Goal: Task Accomplishment & Management: Manage account settings

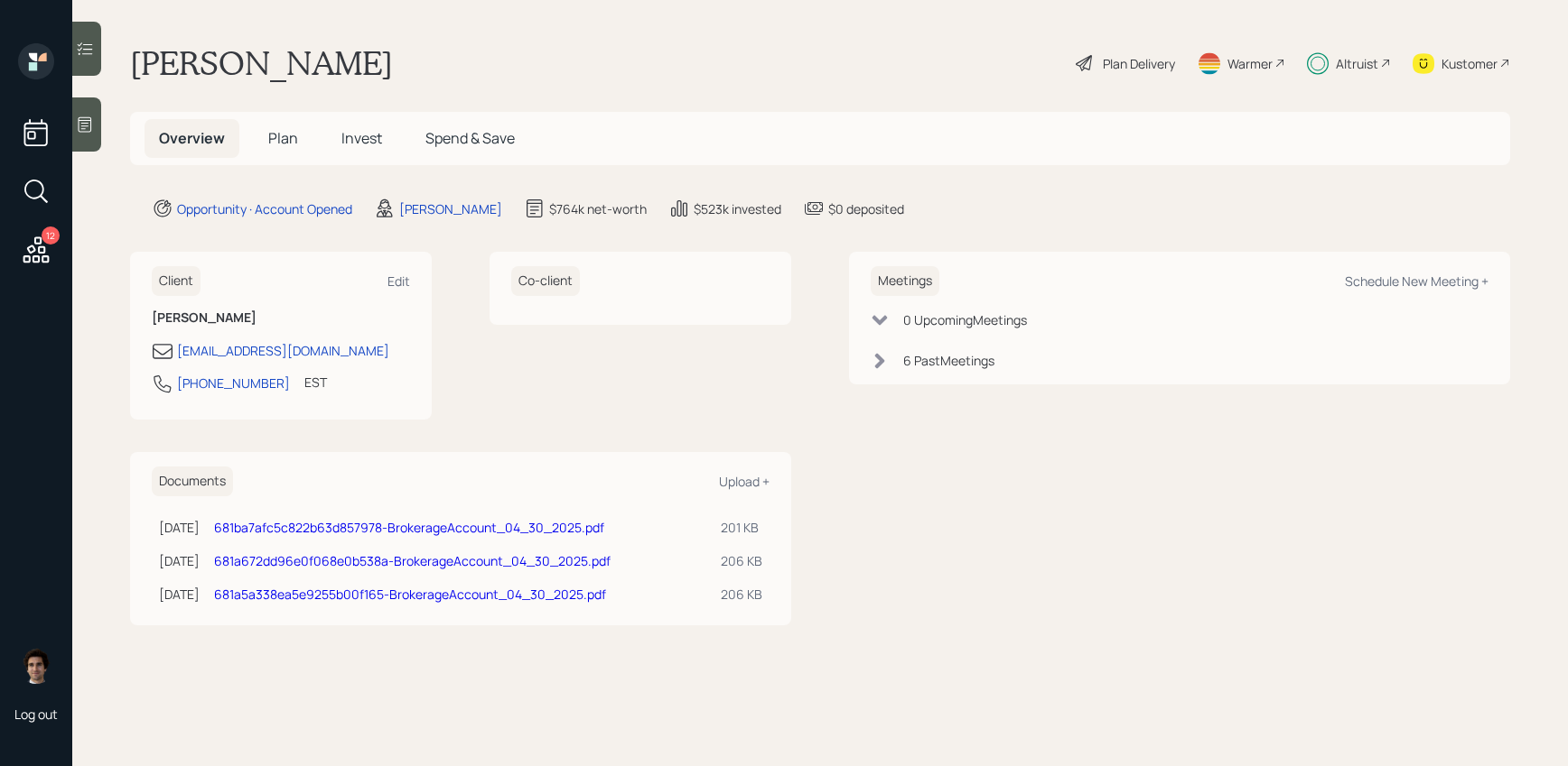
click at [1128, 102] on main "Hara Maderich Plan Delivery Warmer Altruist Kustomer Overview Plan Invest Spend…" at bounding box center [820, 383] width 1496 height 766
click at [1145, 45] on div "Plan Delivery" at bounding box center [1125, 63] width 103 height 40
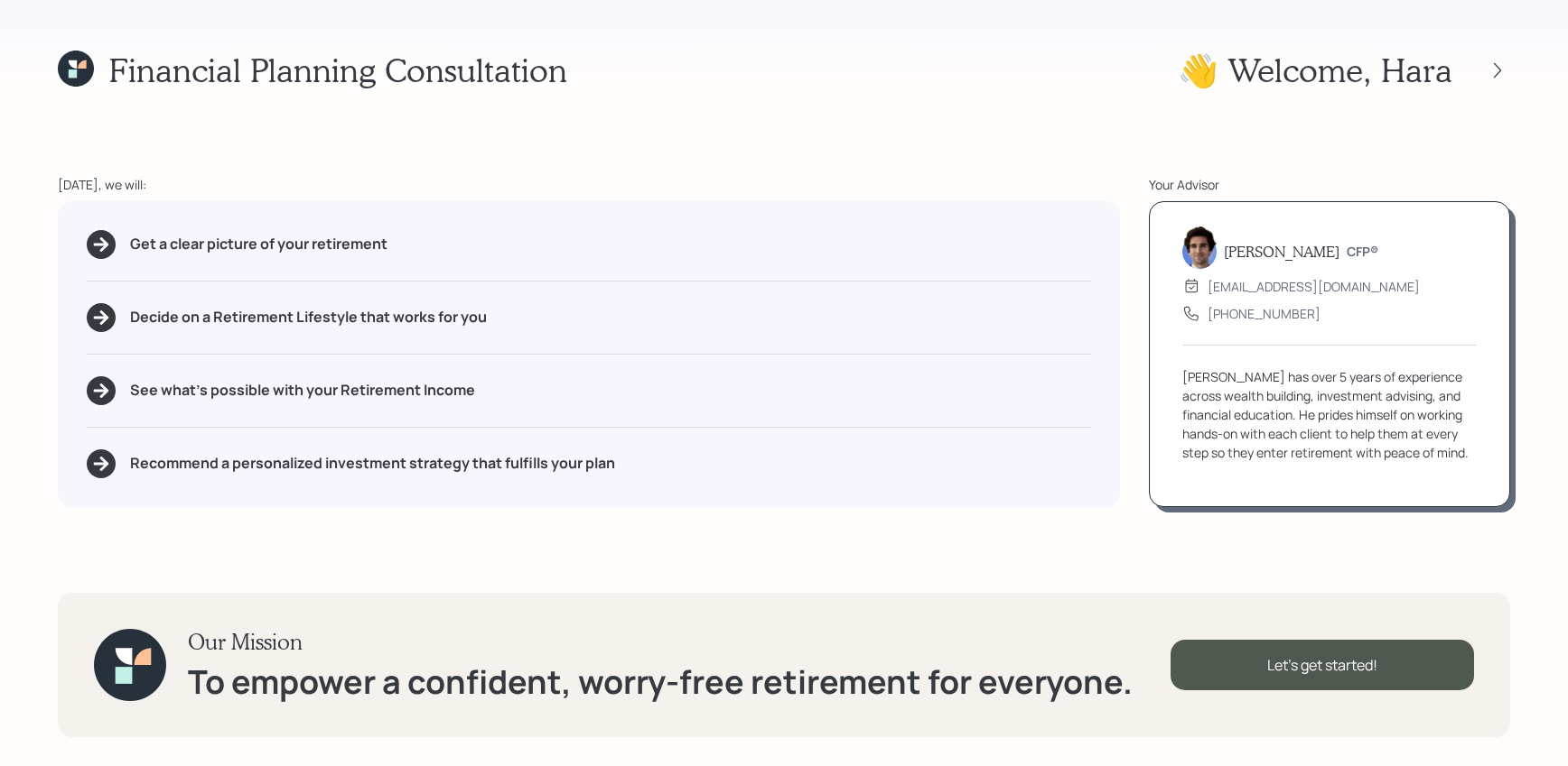
click at [1508, 52] on div "👋 Welcome , [PERSON_NAME]" at bounding box center [1343, 70] width 332 height 39
click at [1500, 61] on icon at bounding box center [1498, 70] width 19 height 19
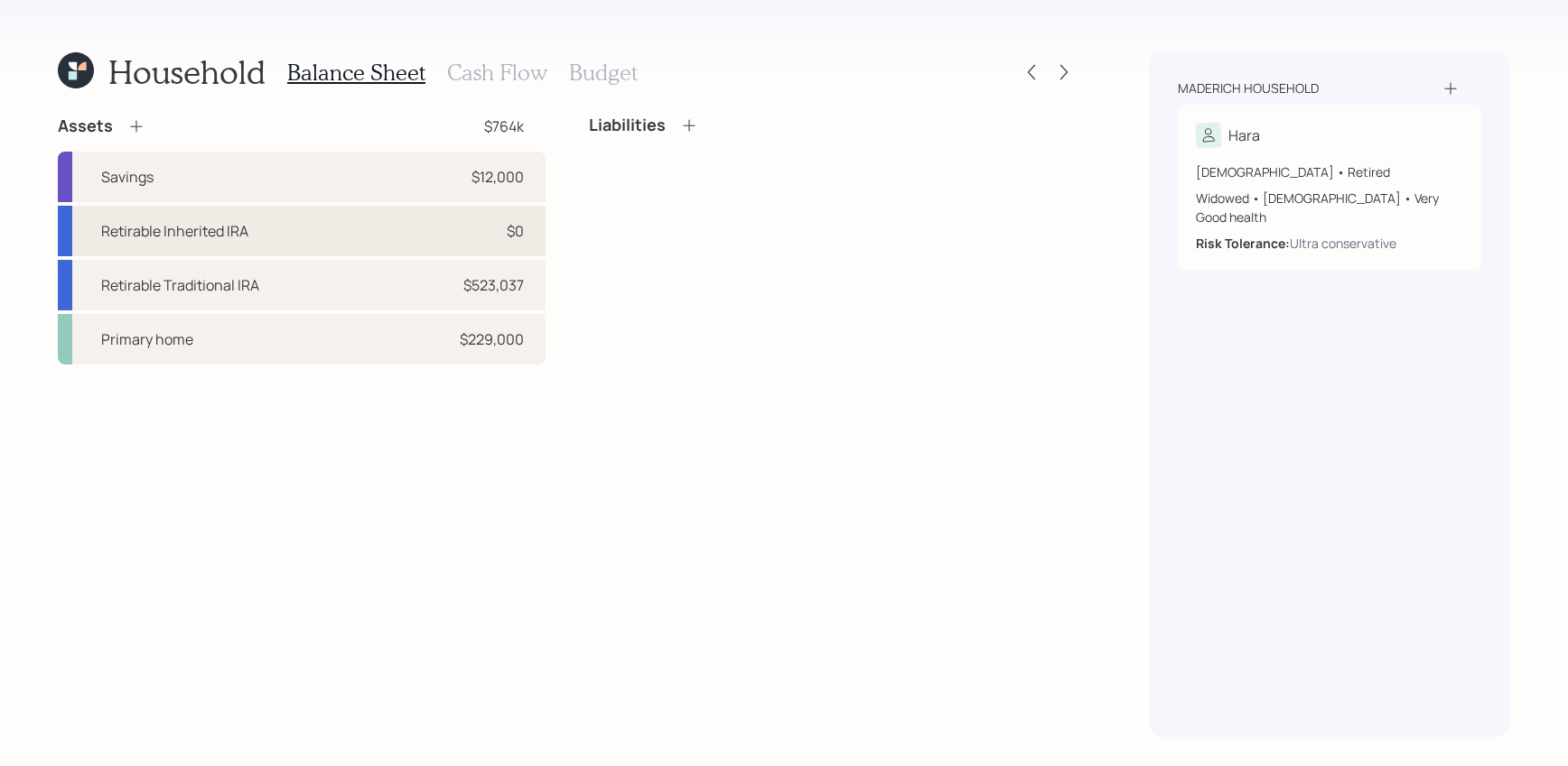
click at [418, 220] on div "Retirable Inherited IRA $0" at bounding box center [301, 230] width 488 height 51
select select "ira"
select select "balanced"
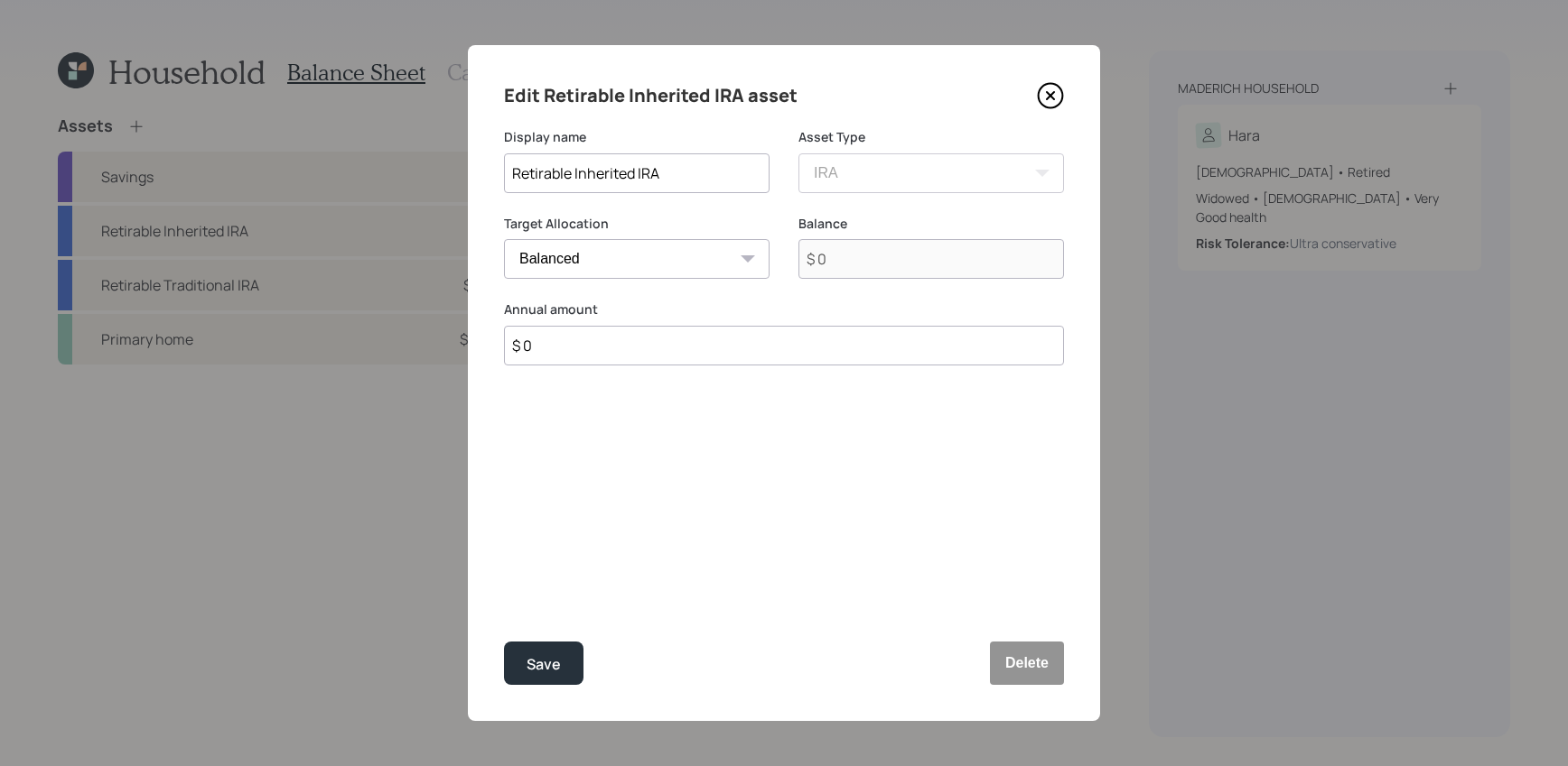
click at [1047, 100] on icon at bounding box center [1050, 95] width 27 height 27
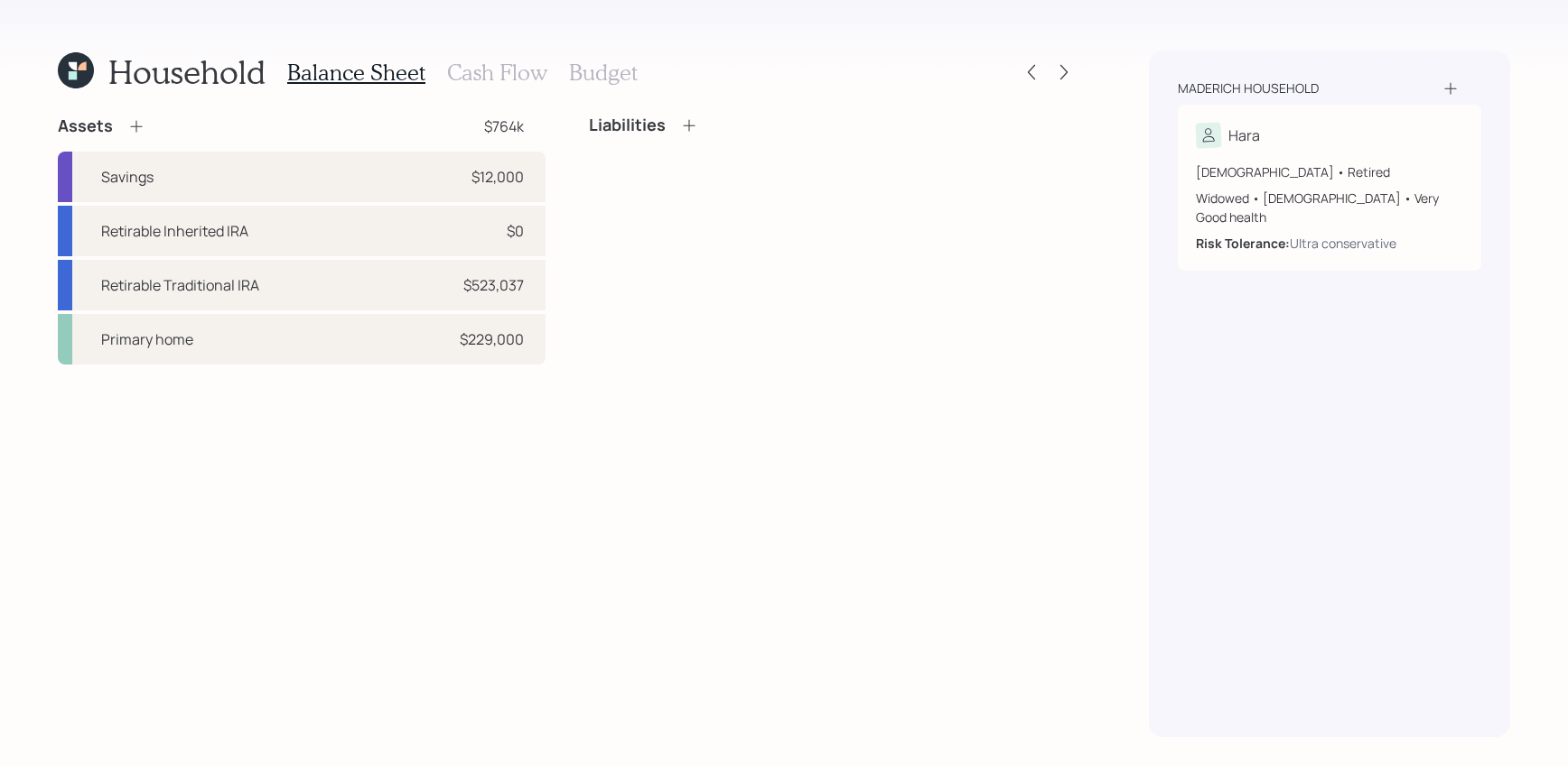
click at [88, 80] on icon at bounding box center [75, 70] width 36 height 36
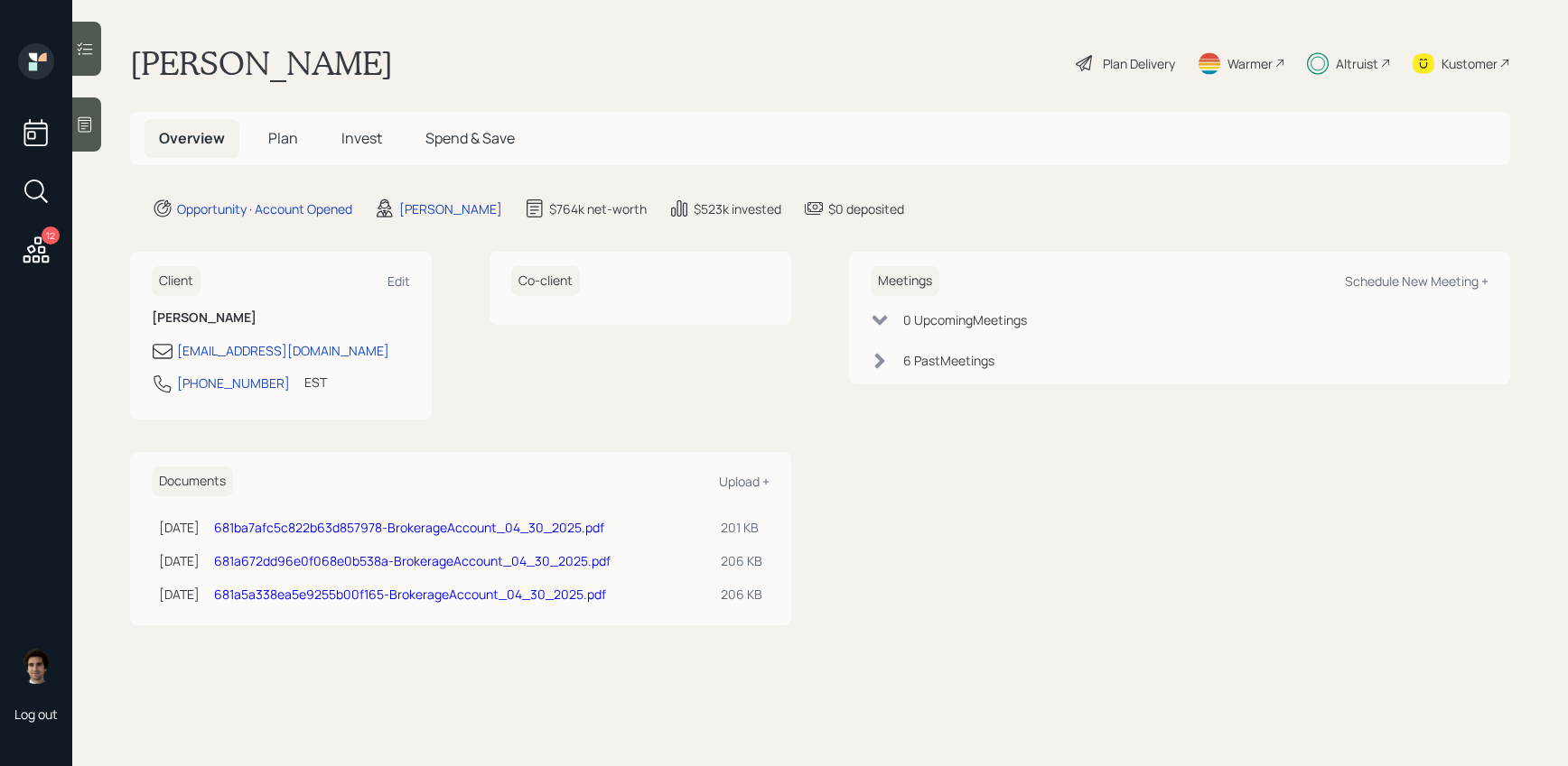
click at [353, 130] on span "Invest" at bounding box center [362, 138] width 41 height 19
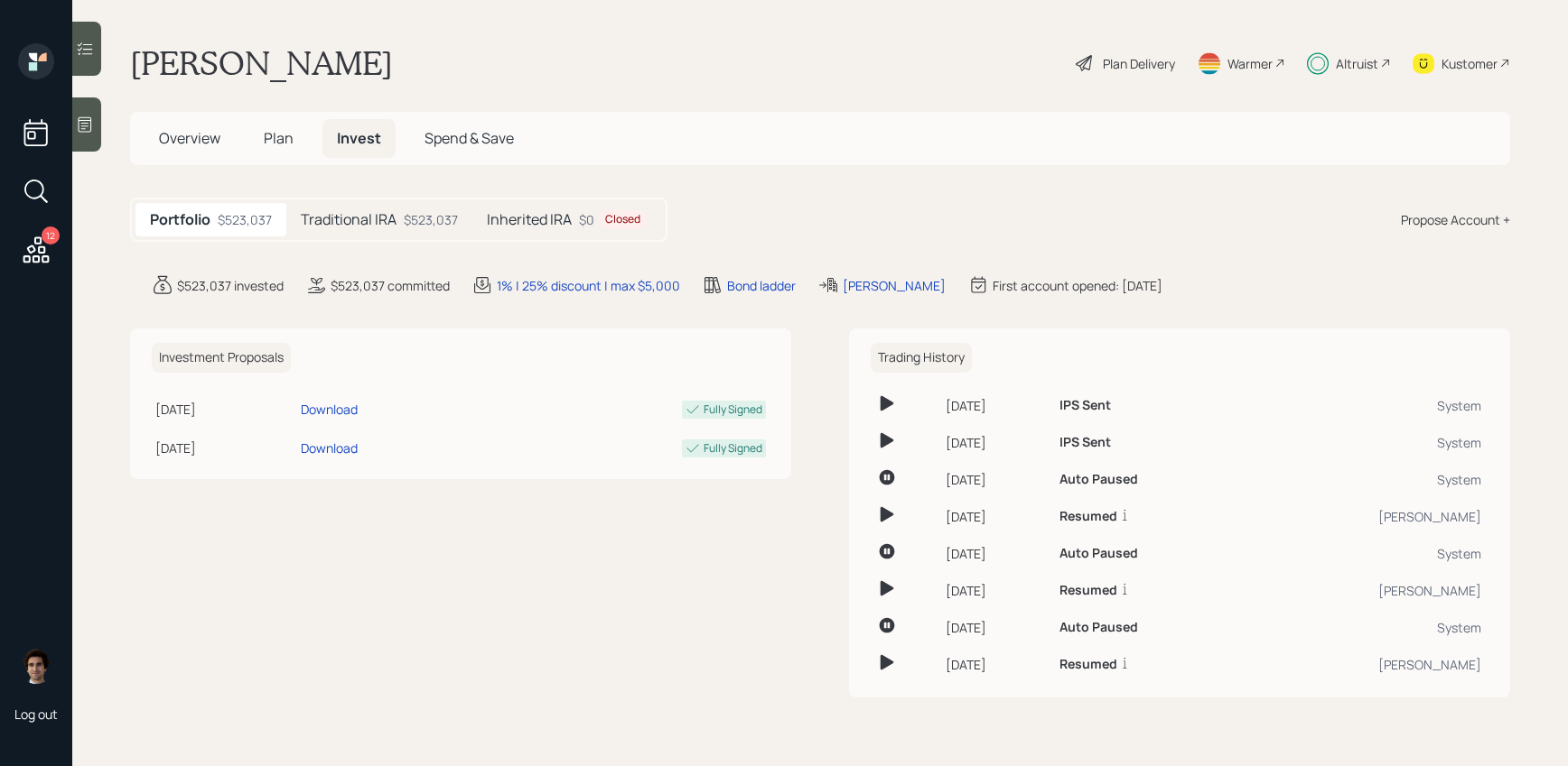
click at [516, 220] on h5 "Inherited IRA" at bounding box center [529, 219] width 85 height 18
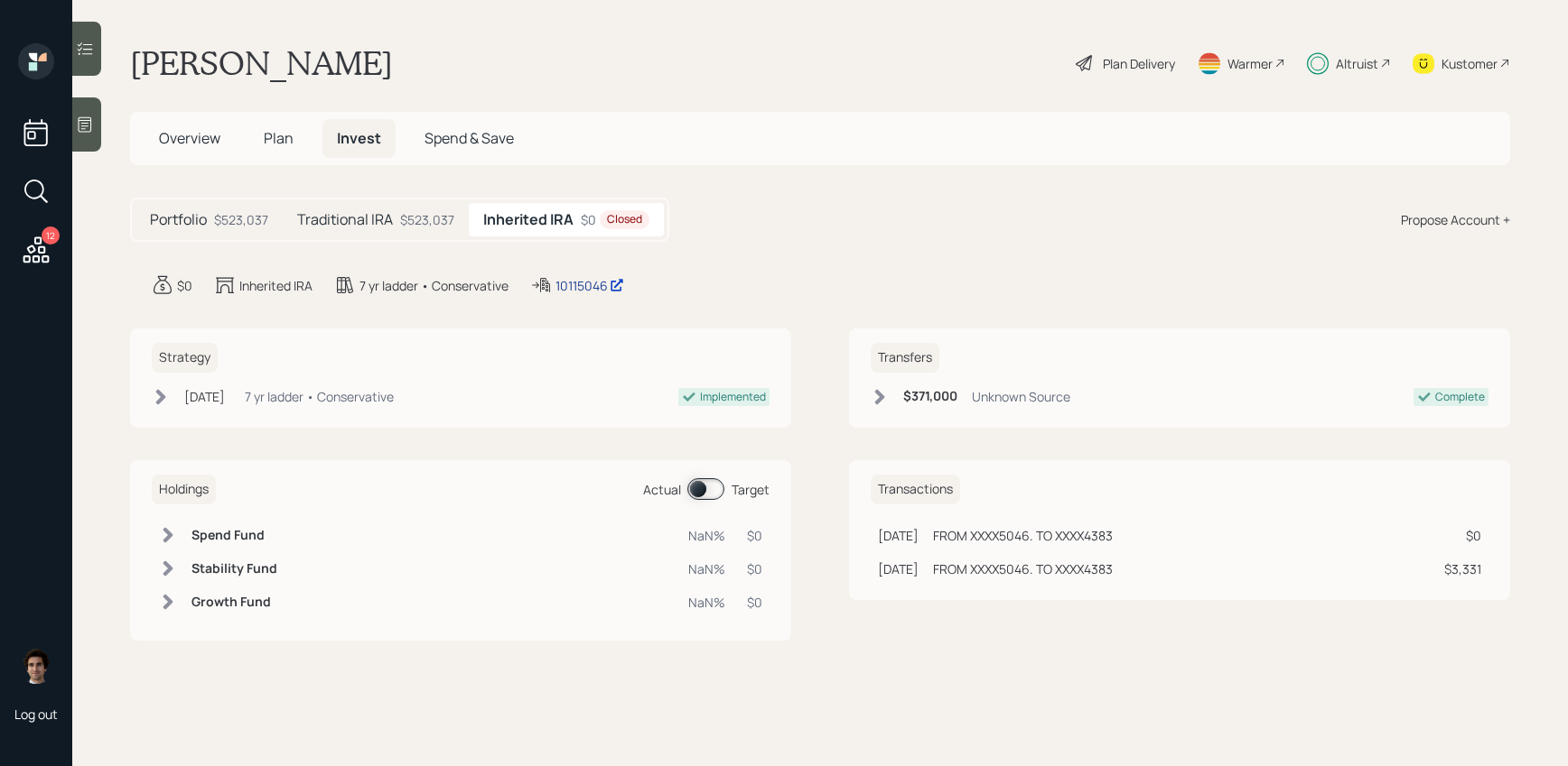
click at [623, 286] on icon at bounding box center [617, 285] width 15 height 15
click at [561, 211] on h5 "Inherited IRA" at bounding box center [529, 219] width 91 height 18
click at [284, 129] on span "Plan" at bounding box center [279, 138] width 30 height 19
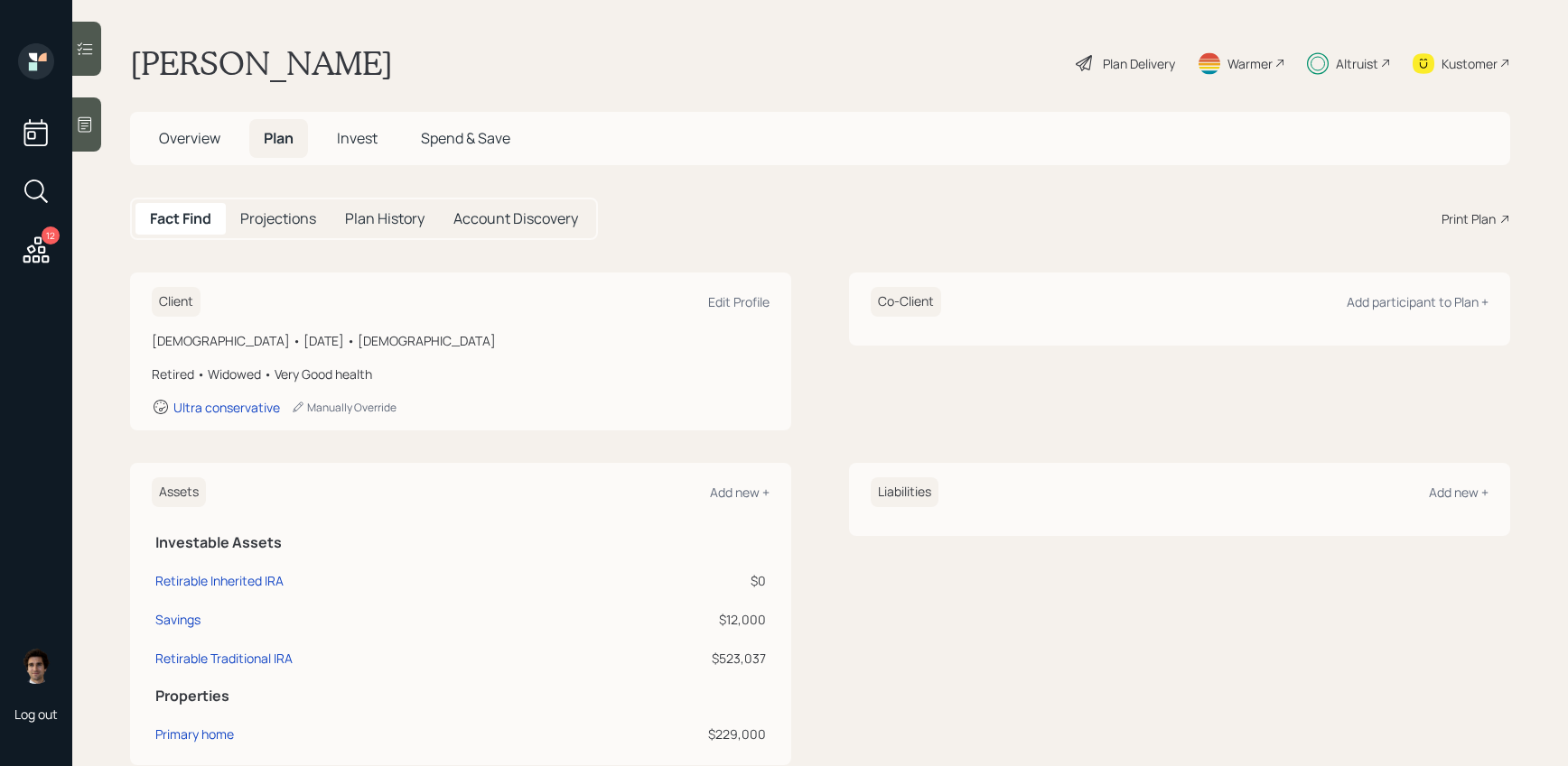
click at [1122, 60] on div "Plan Delivery" at bounding box center [1139, 64] width 72 height 19
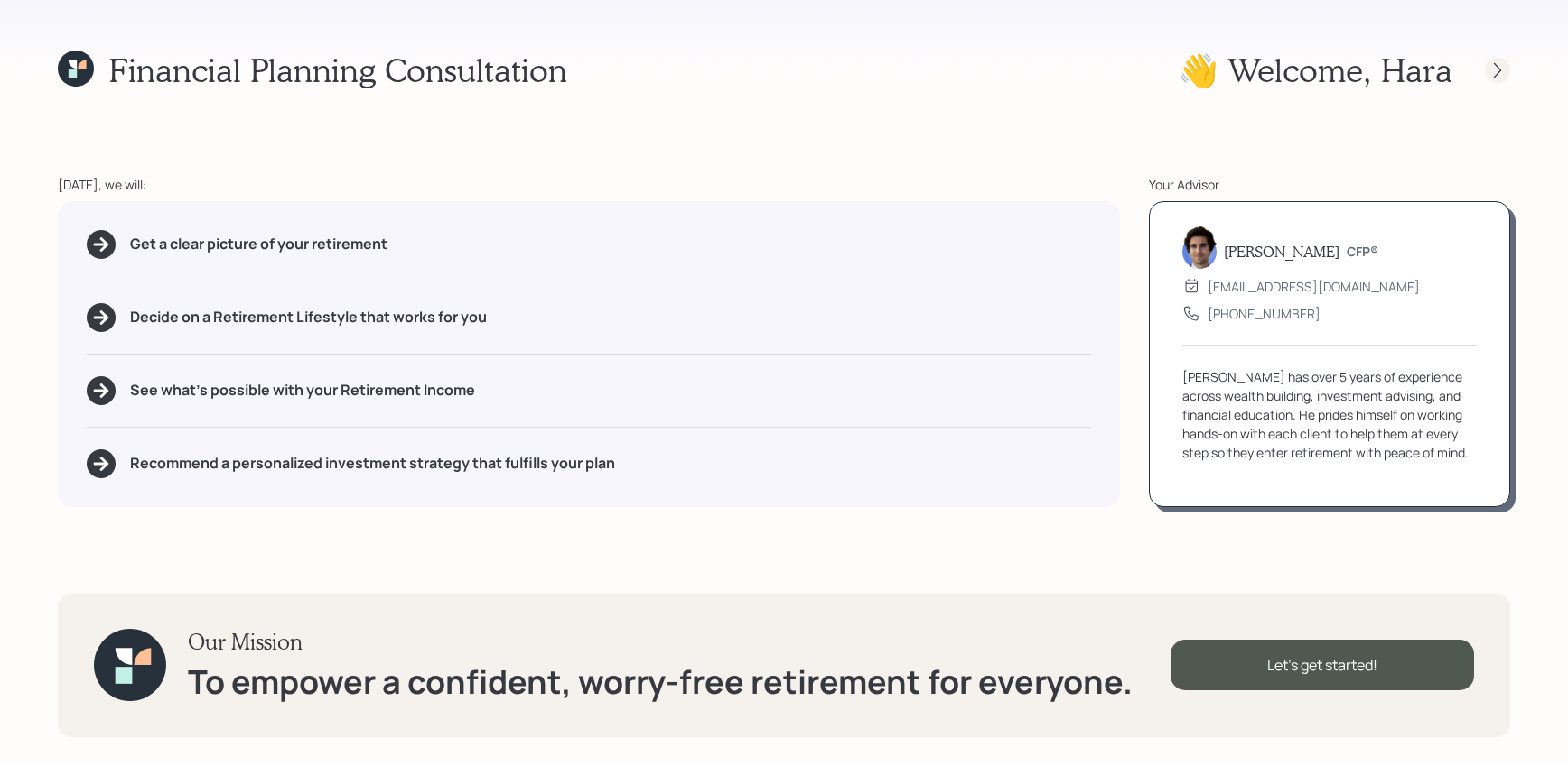
click at [1493, 61] on icon at bounding box center [1498, 70] width 19 height 19
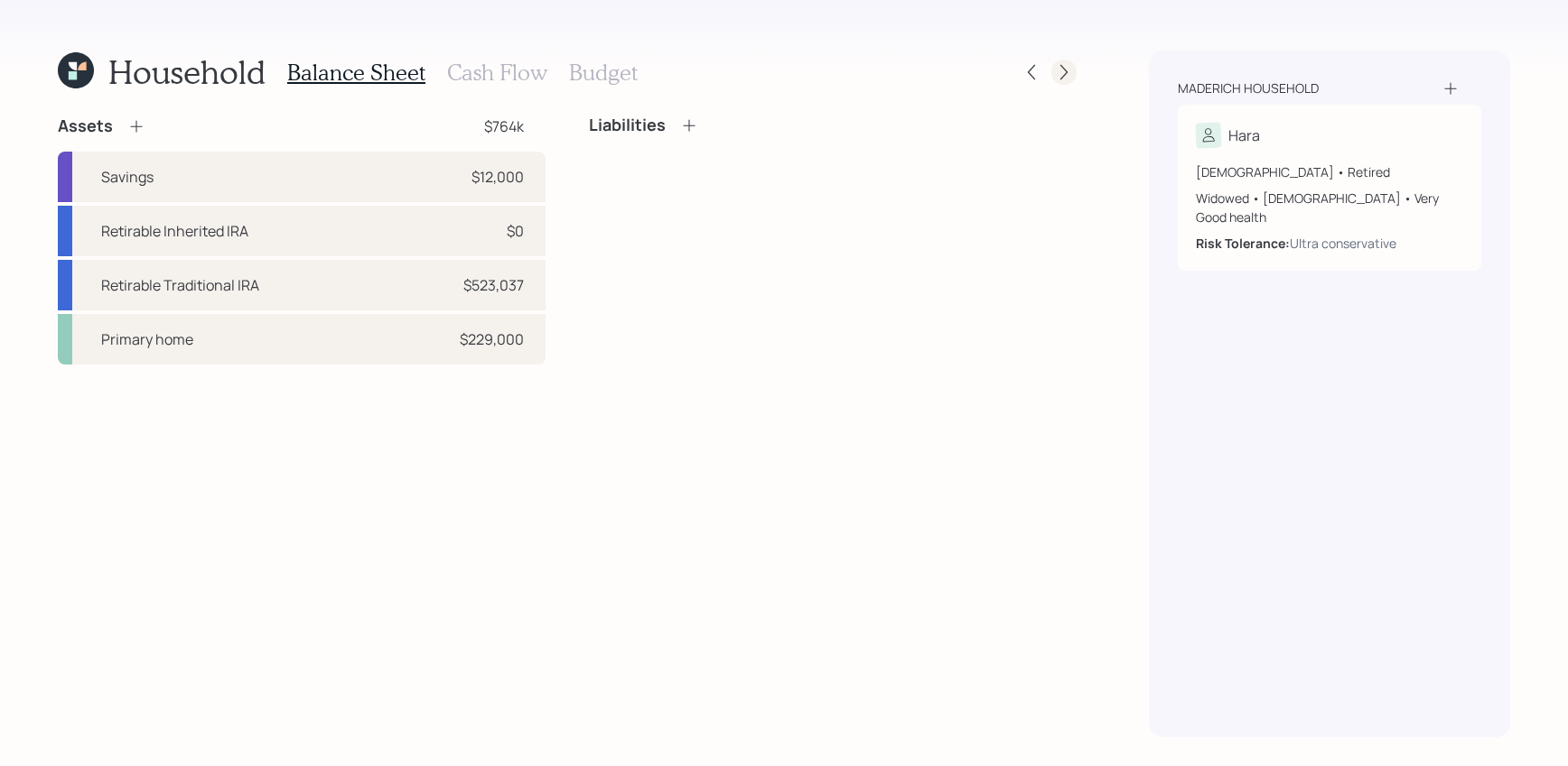
click at [1072, 73] on icon at bounding box center [1064, 72] width 19 height 19
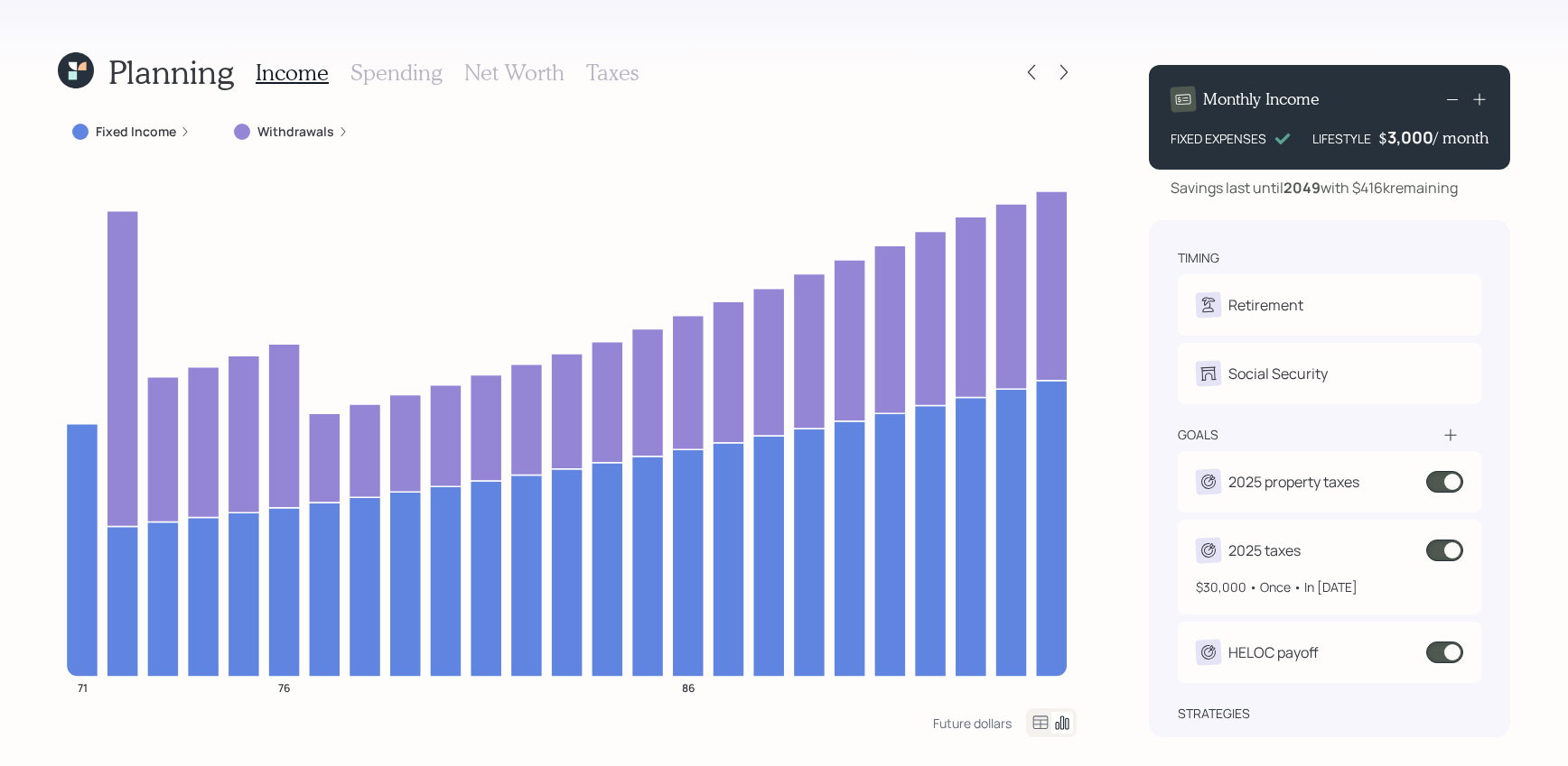
click at [1441, 554] on span at bounding box center [1444, 550] width 37 height 21
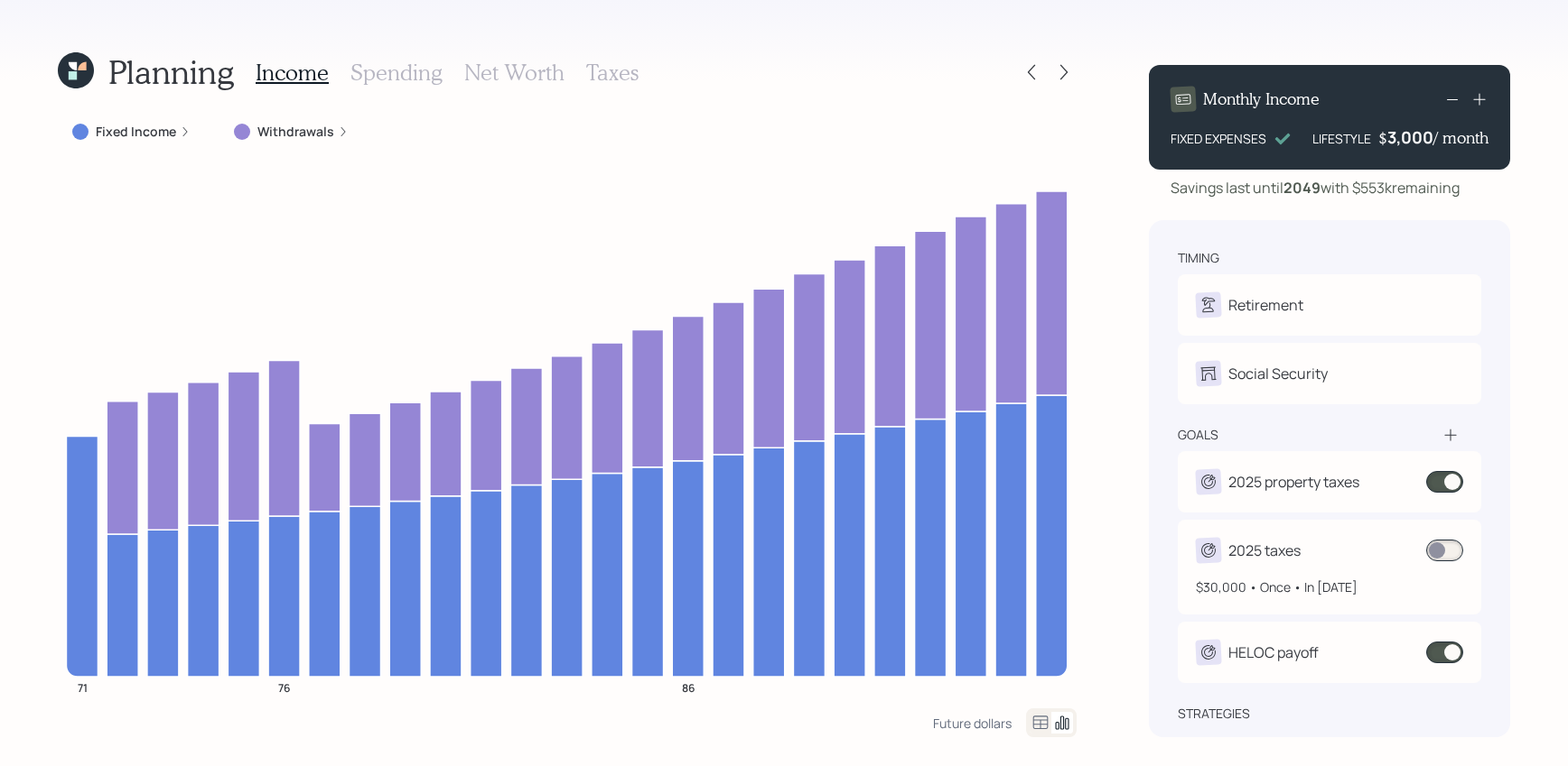
click at [1441, 555] on span at bounding box center [1444, 550] width 37 height 21
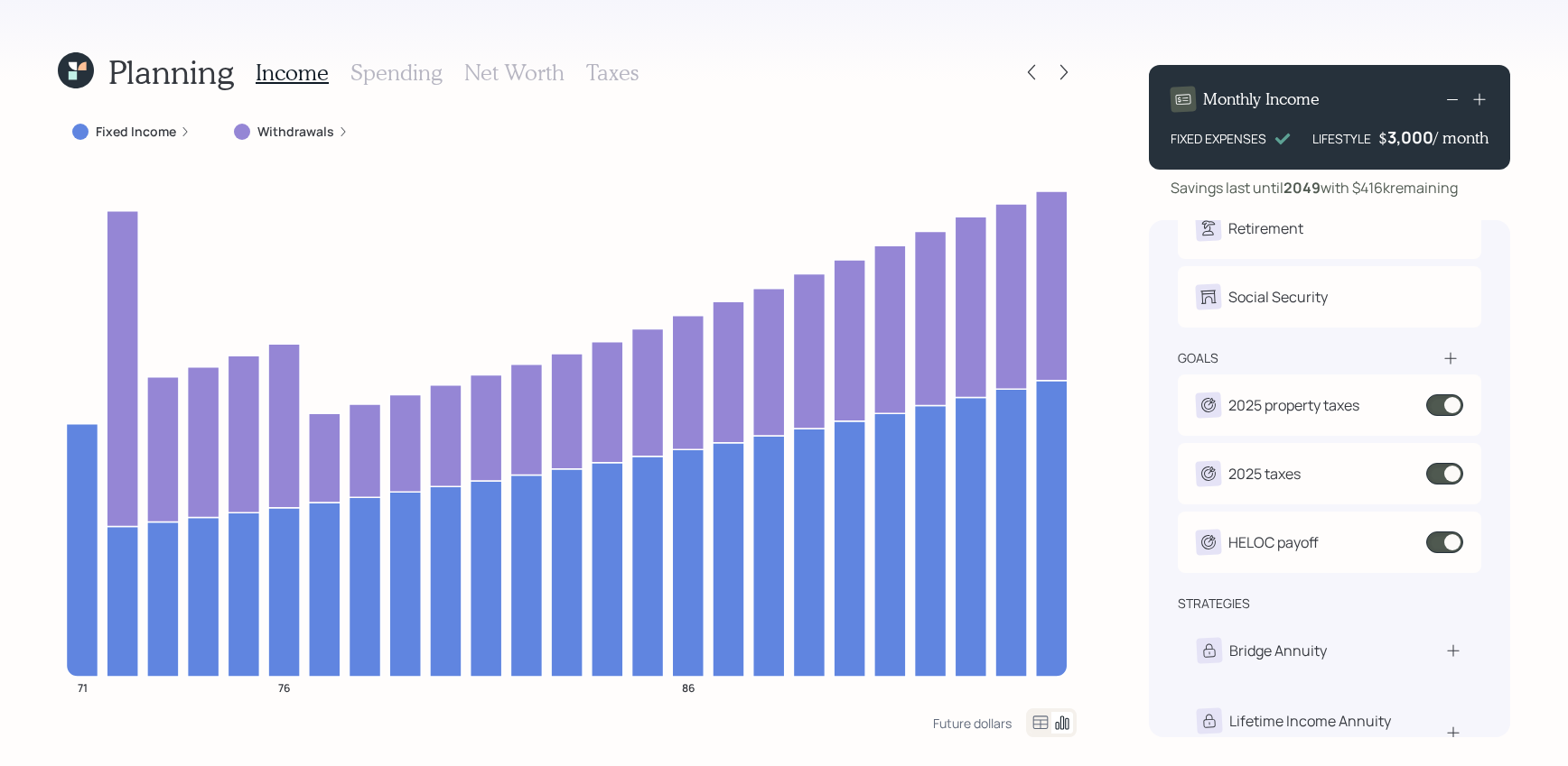
scroll to position [76, 0]
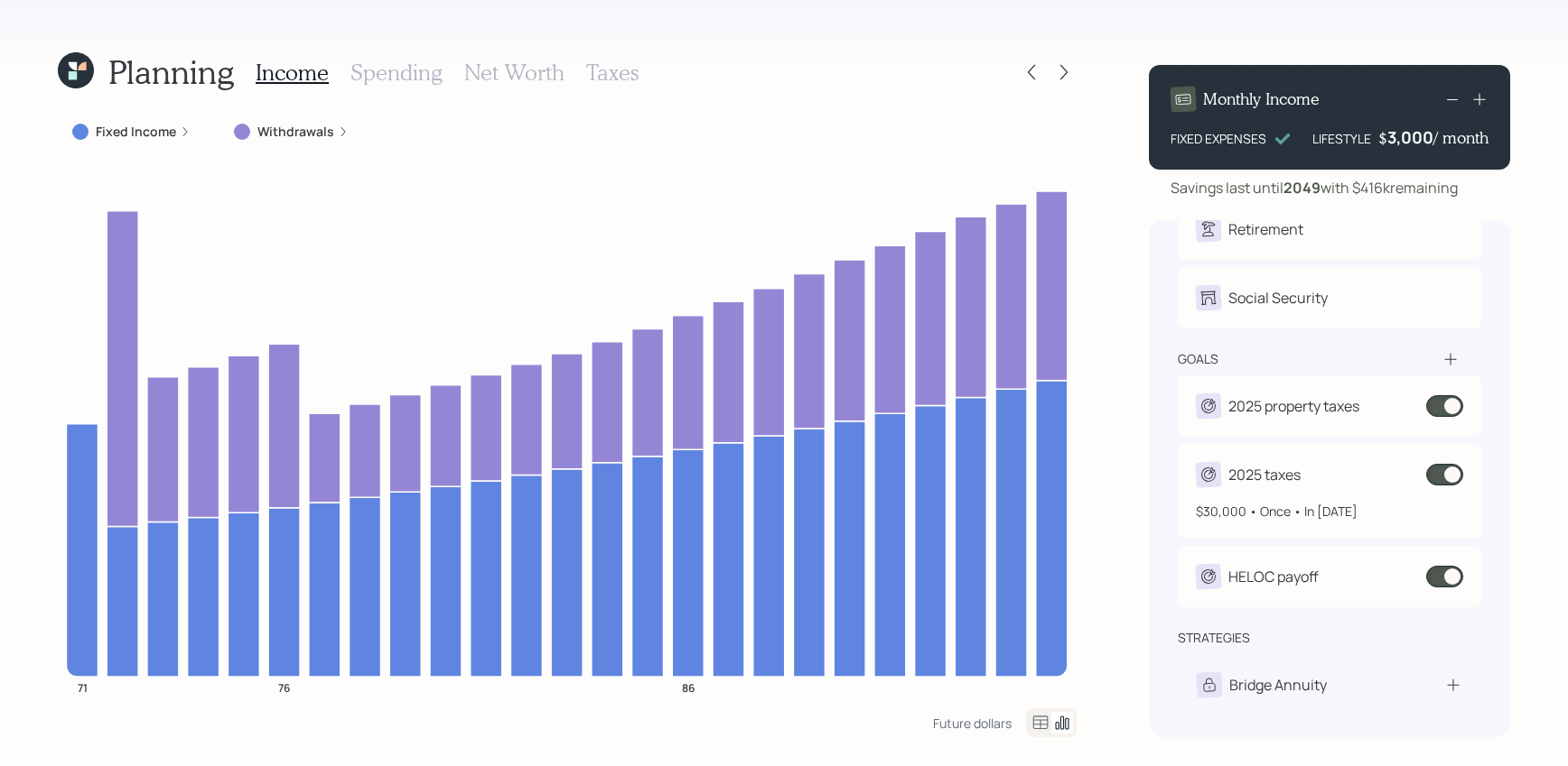
click at [1319, 499] on div "$30,000 • Once • In [DATE]" at bounding box center [1329, 504] width 268 height 33
select select "0"
select select "2026"
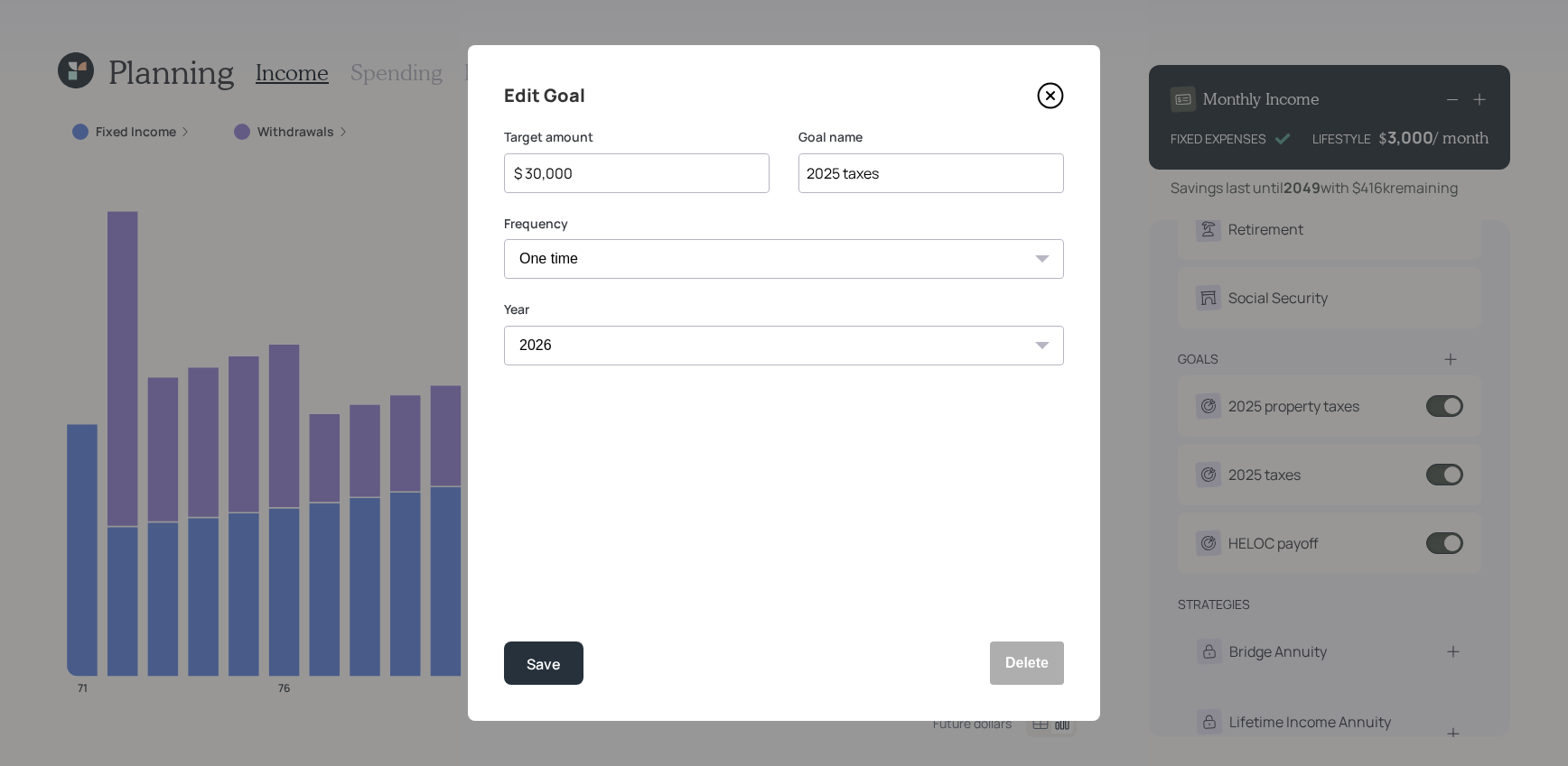
drag, startPoint x: 579, startPoint y: 168, endPoint x: 480, endPoint y: 175, distance: 99.2
click at [480, 175] on div "Edit Goal Target amount $ 30,000 Goal name 2025 taxes Frequency One time Every …" at bounding box center [783, 383] width 632 height 676
click at [583, 534] on div "Edit Goal Target amount $ 10,000 Goal name 2025 taxes Frequency One time Every …" at bounding box center [783, 383] width 632 height 676
click at [542, 663] on div "Save" at bounding box center [543, 664] width 34 height 24
type input "$ 30,000"
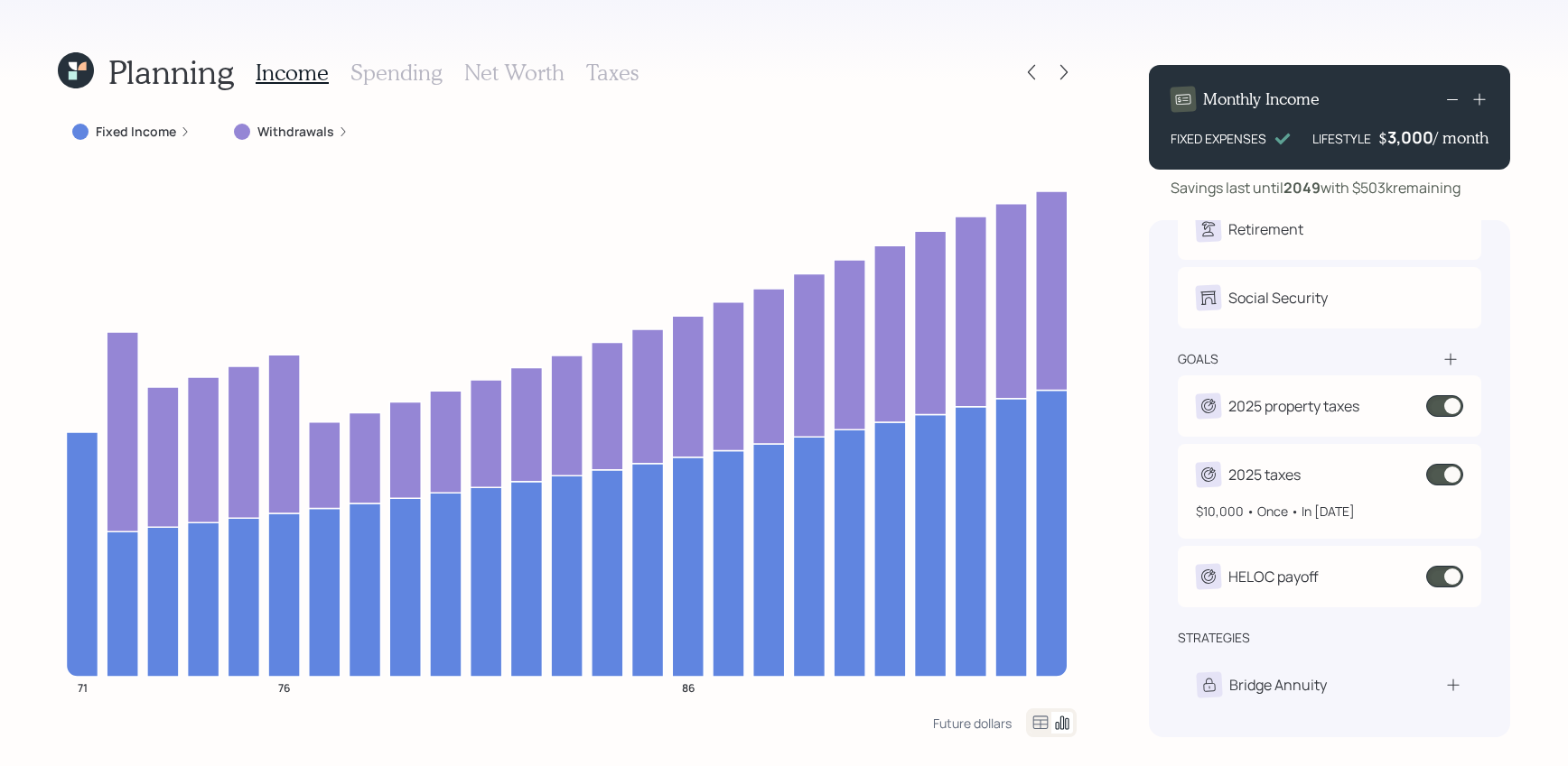
scroll to position [77, 0]
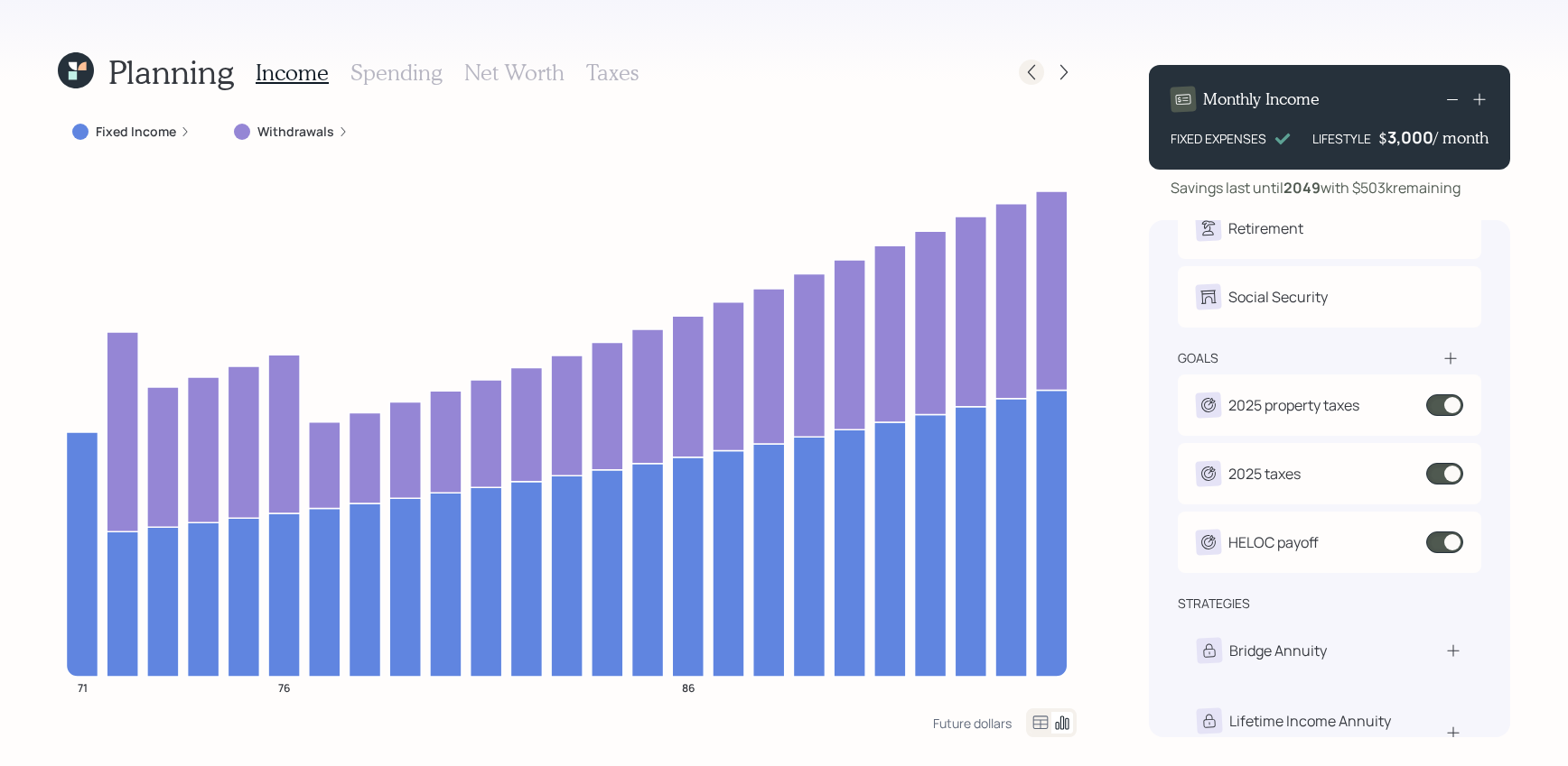
click at [1033, 76] on icon at bounding box center [1031, 72] width 19 height 19
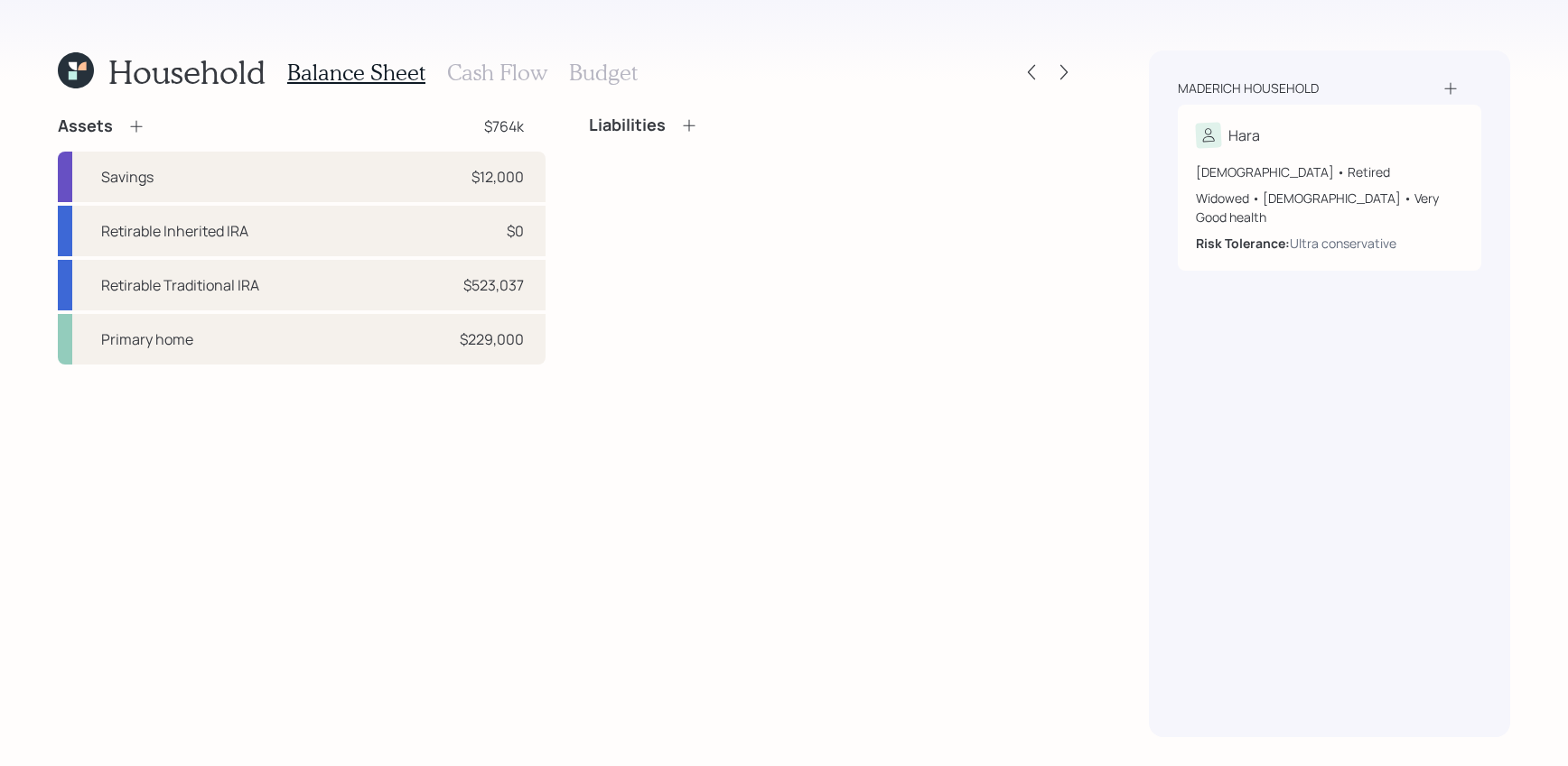
click at [1057, 58] on div "Household Balance Sheet Cash Flow Budget" at bounding box center [566, 72] width 1018 height 43
click at [1060, 87] on div "Household Balance Sheet Cash Flow Budget" at bounding box center [566, 72] width 1018 height 43
click at [1061, 81] on div at bounding box center [1064, 71] width 25 height 25
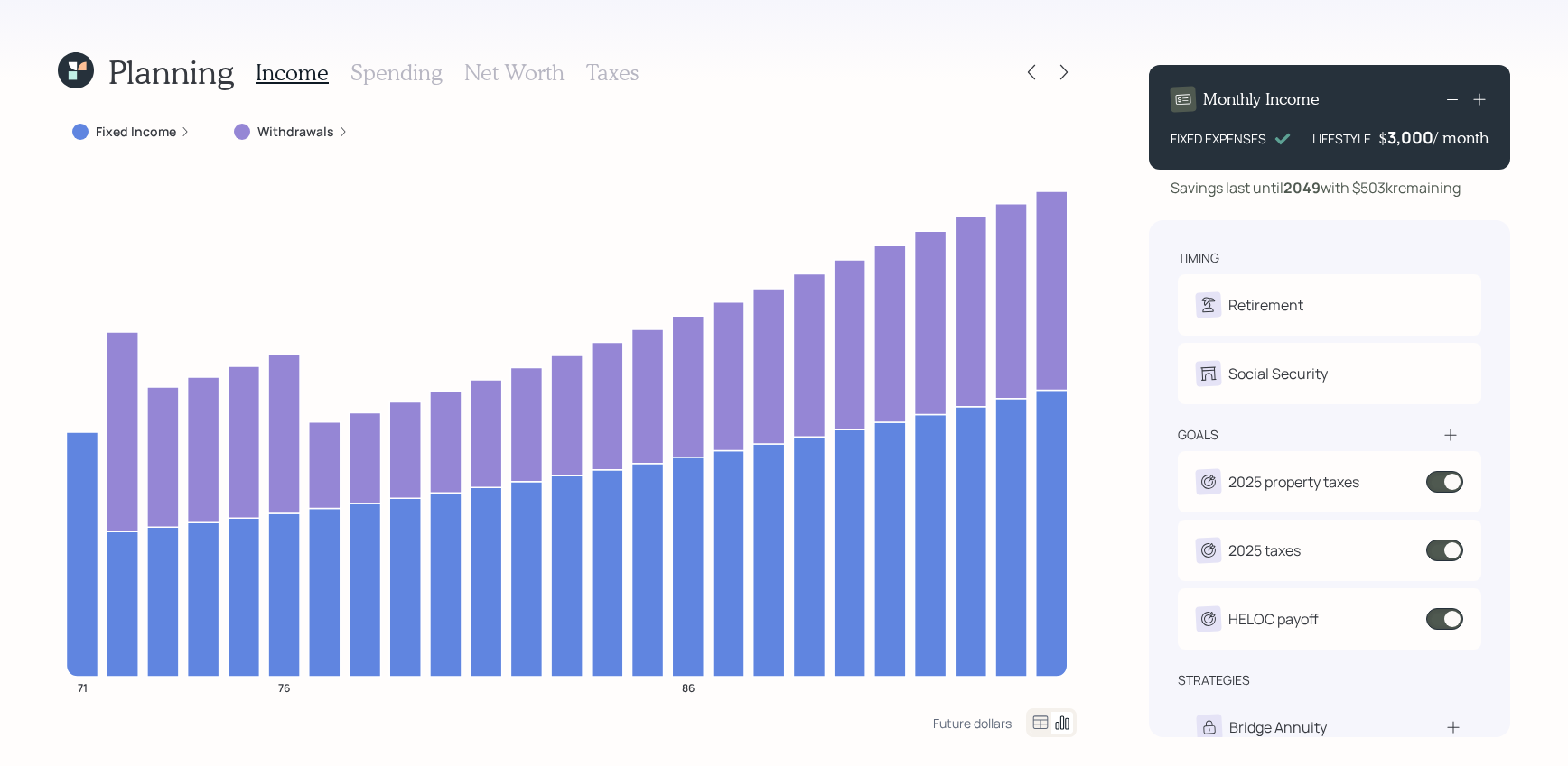
click at [280, 129] on label "Withdrawals" at bounding box center [295, 132] width 77 height 19
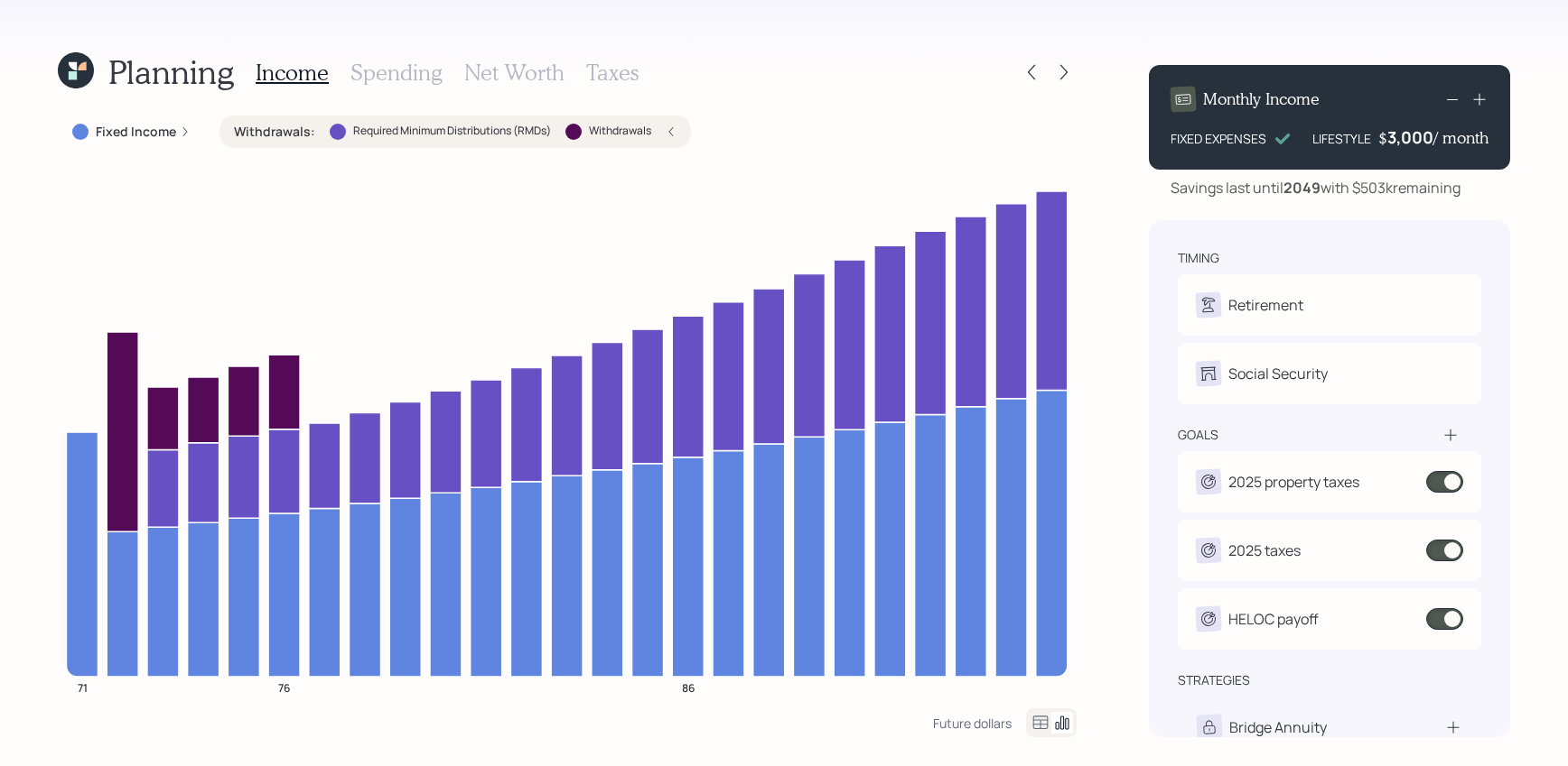
click at [280, 129] on label "Withdrawals :" at bounding box center [275, 132] width 81 height 19
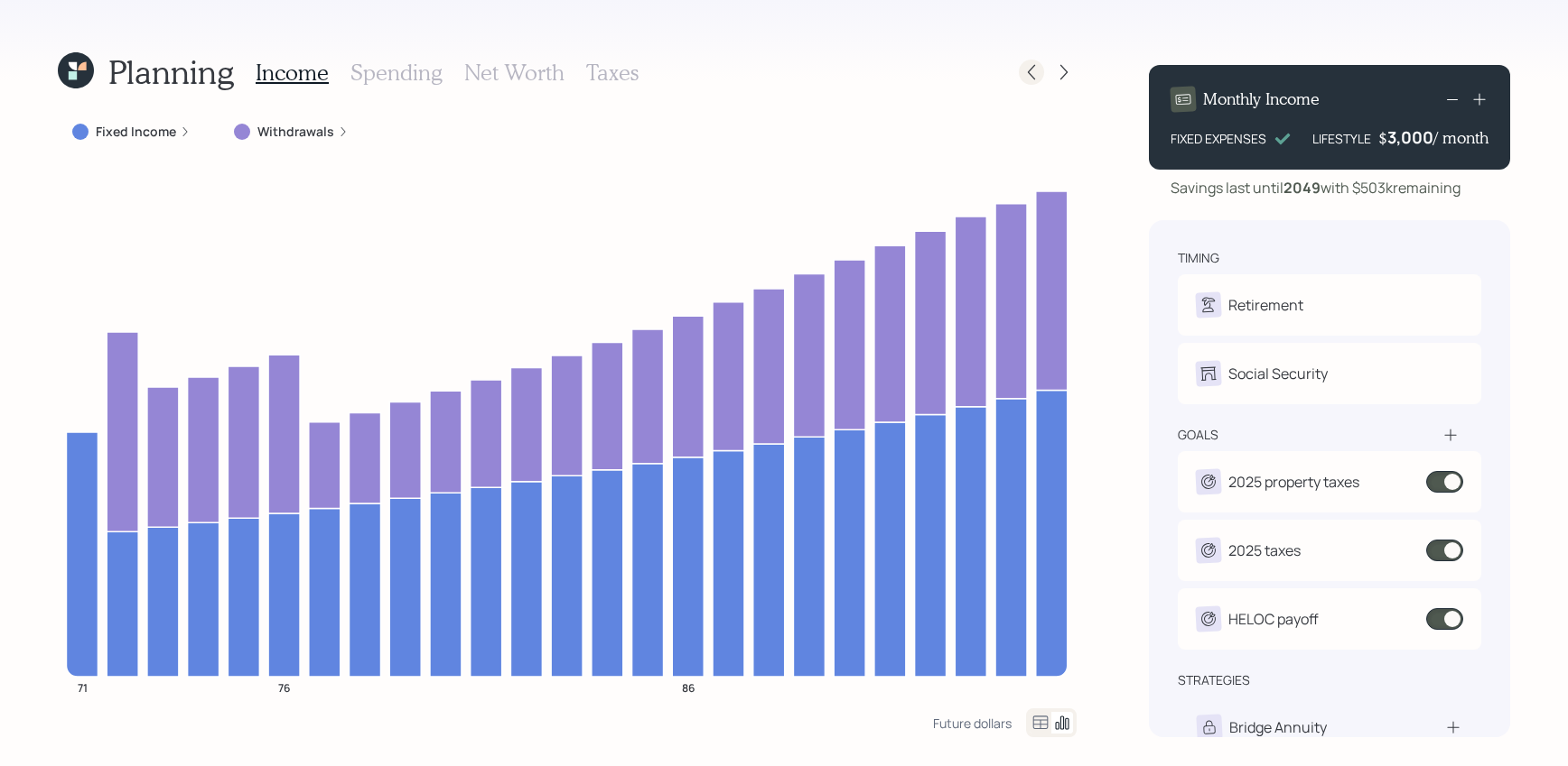
click at [1034, 76] on icon at bounding box center [1031, 72] width 19 height 19
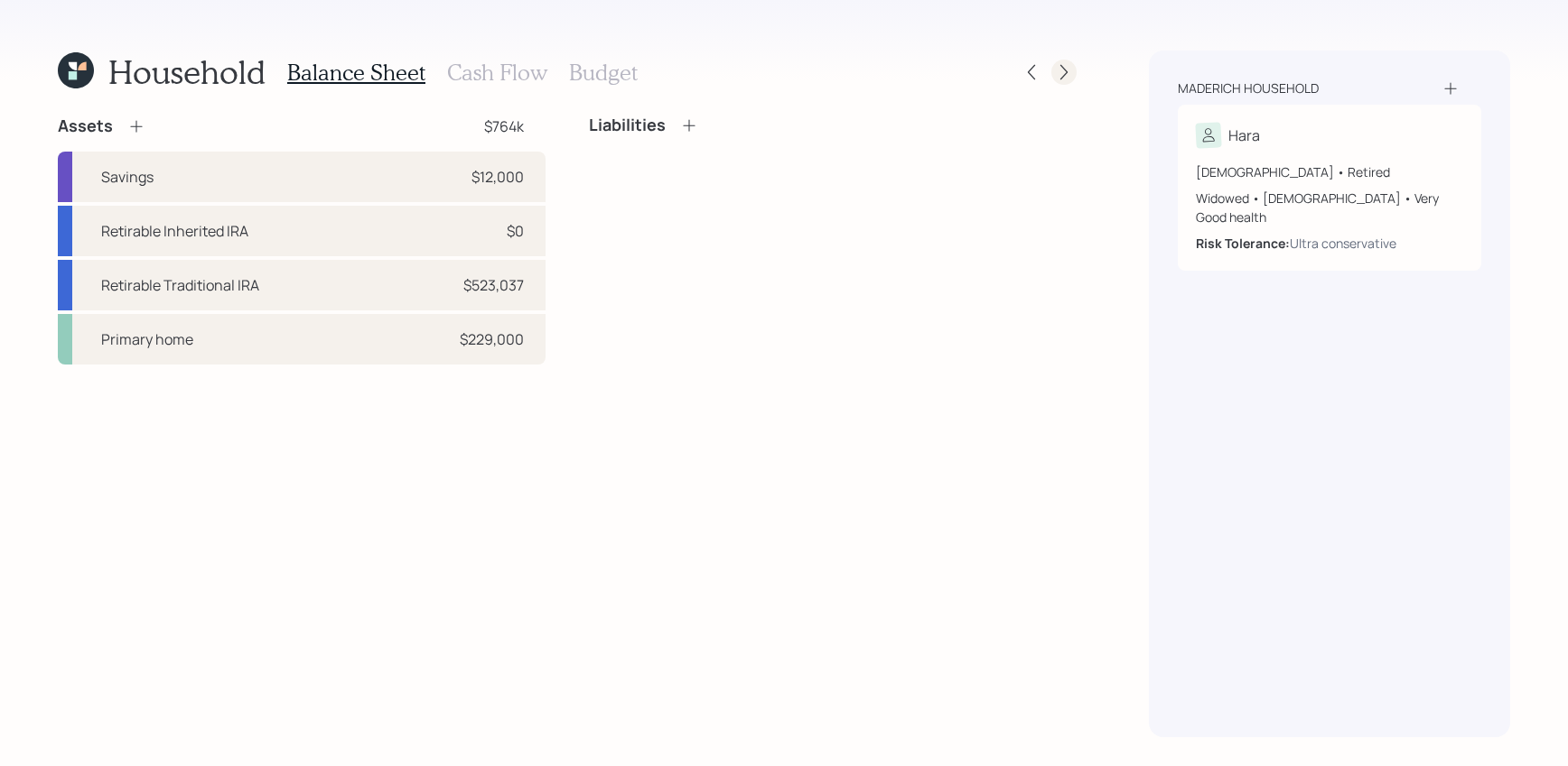
click at [1054, 77] on icon at bounding box center [1064, 72] width 19 height 19
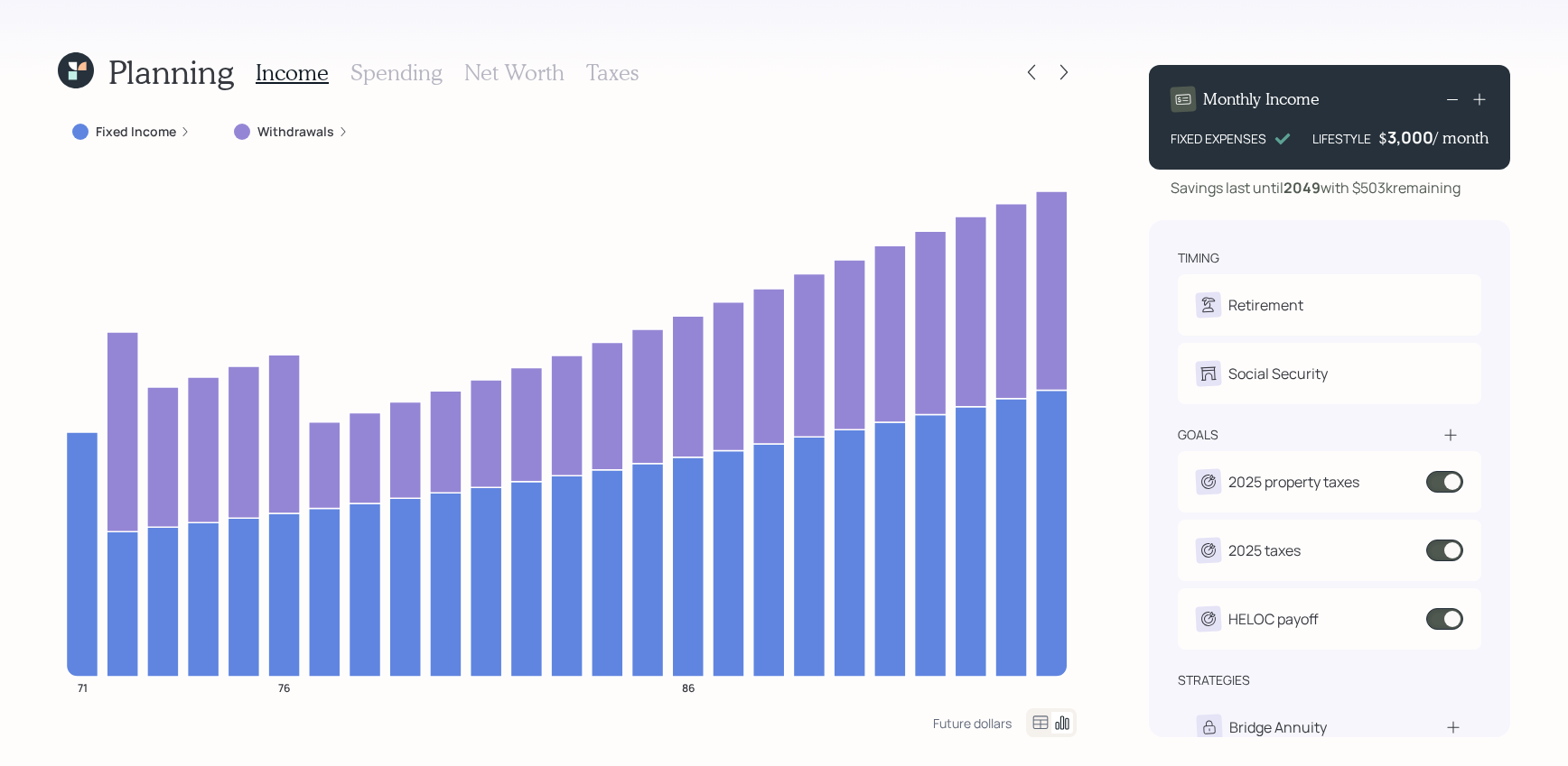
click at [1455, 435] on icon at bounding box center [1450, 435] width 19 height 19
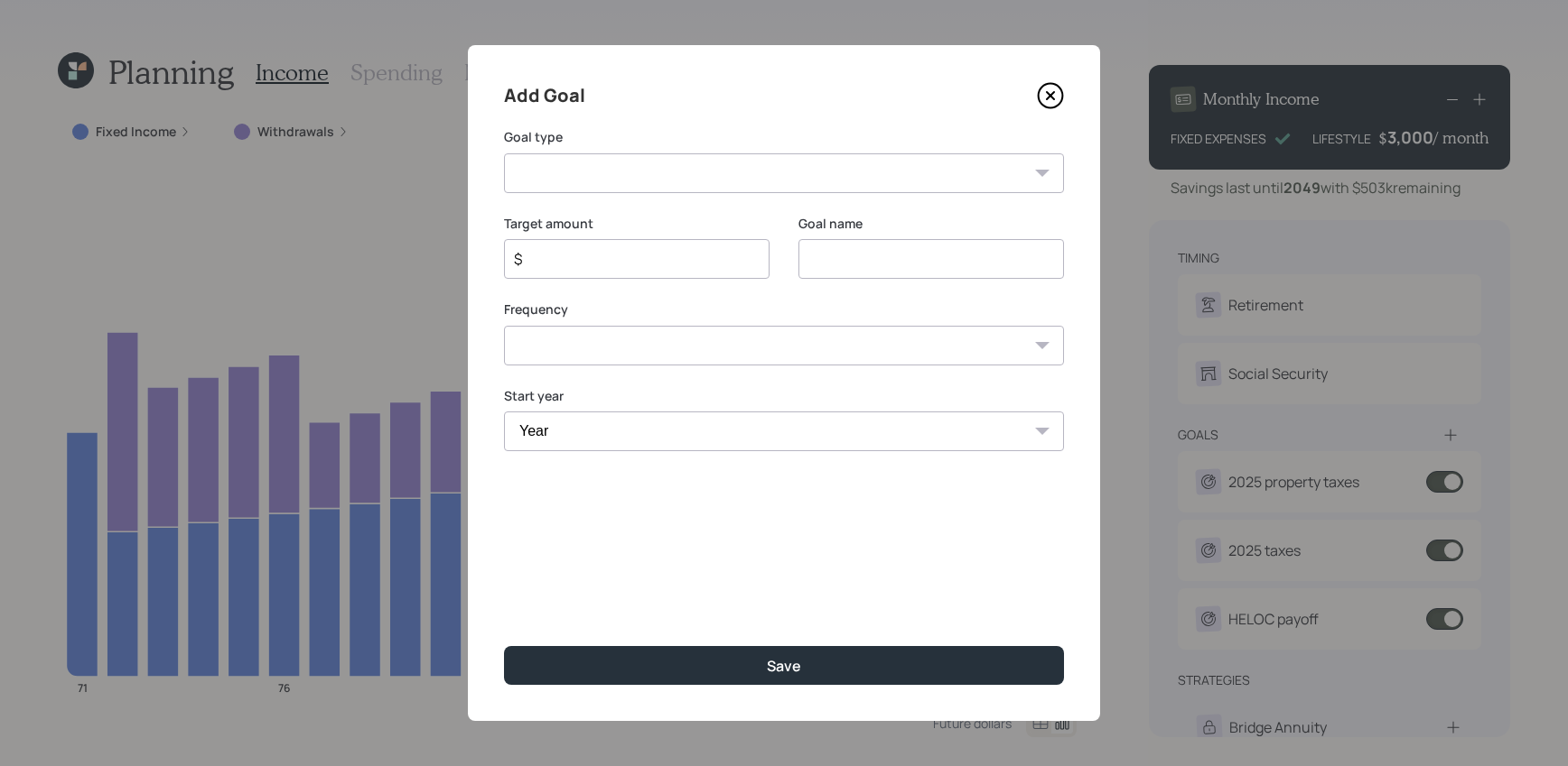
click at [566, 172] on select "Create an emergency fund Donate to charity Purchase a home Make a purchase Supp…" at bounding box center [783, 173] width 560 height 40
select select "other"
click at [504, 154] on select "Create an emergency fund Donate to charity Purchase a home Make a purchase Supp…" at bounding box center [783, 173] width 560 height 40
type input "Other"
click at [575, 266] on input "$" at bounding box center [629, 258] width 235 height 21
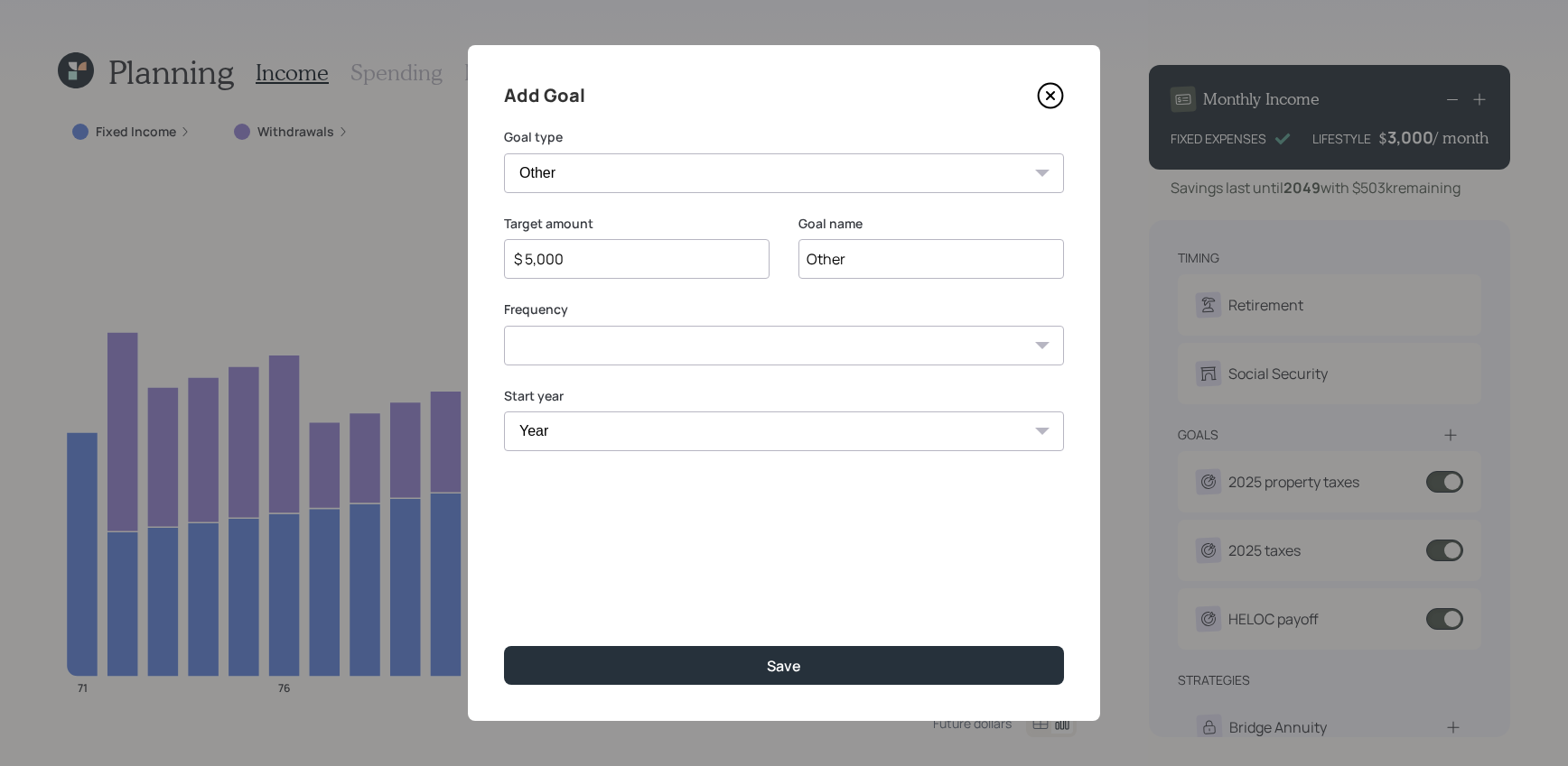
type input "$ 5,000"
click at [832, 260] on input "Other" at bounding box center [930, 259] width 266 height 40
type input "Credit card payoff"
drag, startPoint x: 630, startPoint y: 270, endPoint x: 577, endPoint y: 270, distance: 53.0
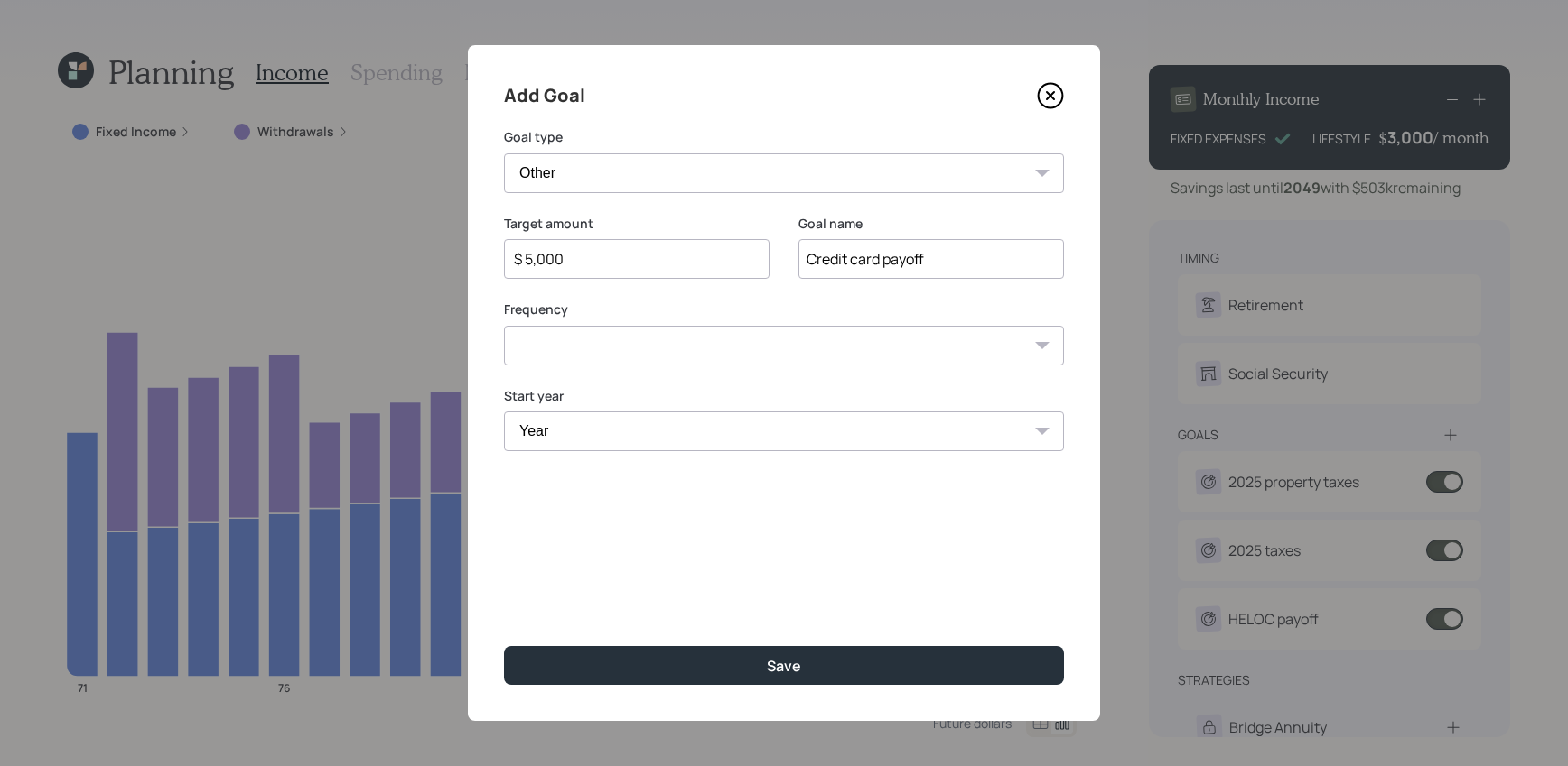
click at [577, 270] on div "$ 5,000" at bounding box center [636, 259] width 266 height 40
drag, startPoint x: 577, startPoint y: 270, endPoint x: 491, endPoint y: 250, distance: 88.3
click at [490, 251] on div "Add Goal Goal type Create an emergency fund Donate to charity Purchase a home M…" at bounding box center [783, 383] width 632 height 676
type input "$ 6,000"
click at [752, 333] on select "One time Every 1 year Every 2 years Every 3 years Every 4 years Every 5 years E…" at bounding box center [783, 345] width 560 height 40
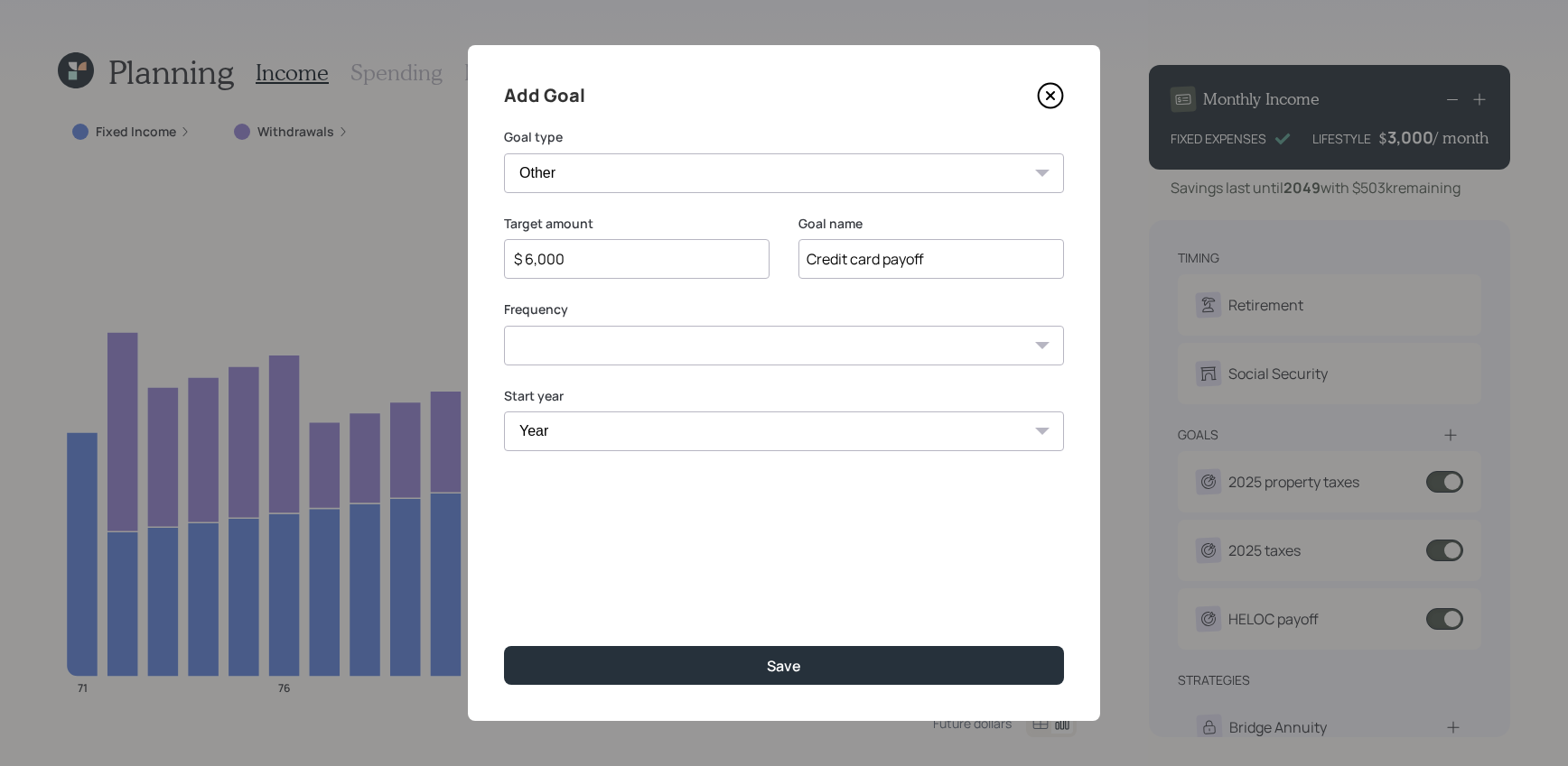
select select "0"
click at [504, 326] on select "One time Every 1 year Every 2 years Every 3 years Every 4 years Every 5 years E…" at bounding box center [783, 345] width 560 height 40
click at [751, 422] on select "Year [DATE] 2026 2027 2028 2029 2030 2031 2032 2033 2034 2035 2036 2037 2038 20…" at bounding box center [783, 431] width 560 height 40
select select "2026"
click at [504, 412] on select "Year [DATE] 2026 2027 2028 2029 2030 2031 2032 2033 2034 2035 2036 2037 2038 20…" at bounding box center [783, 431] width 560 height 40
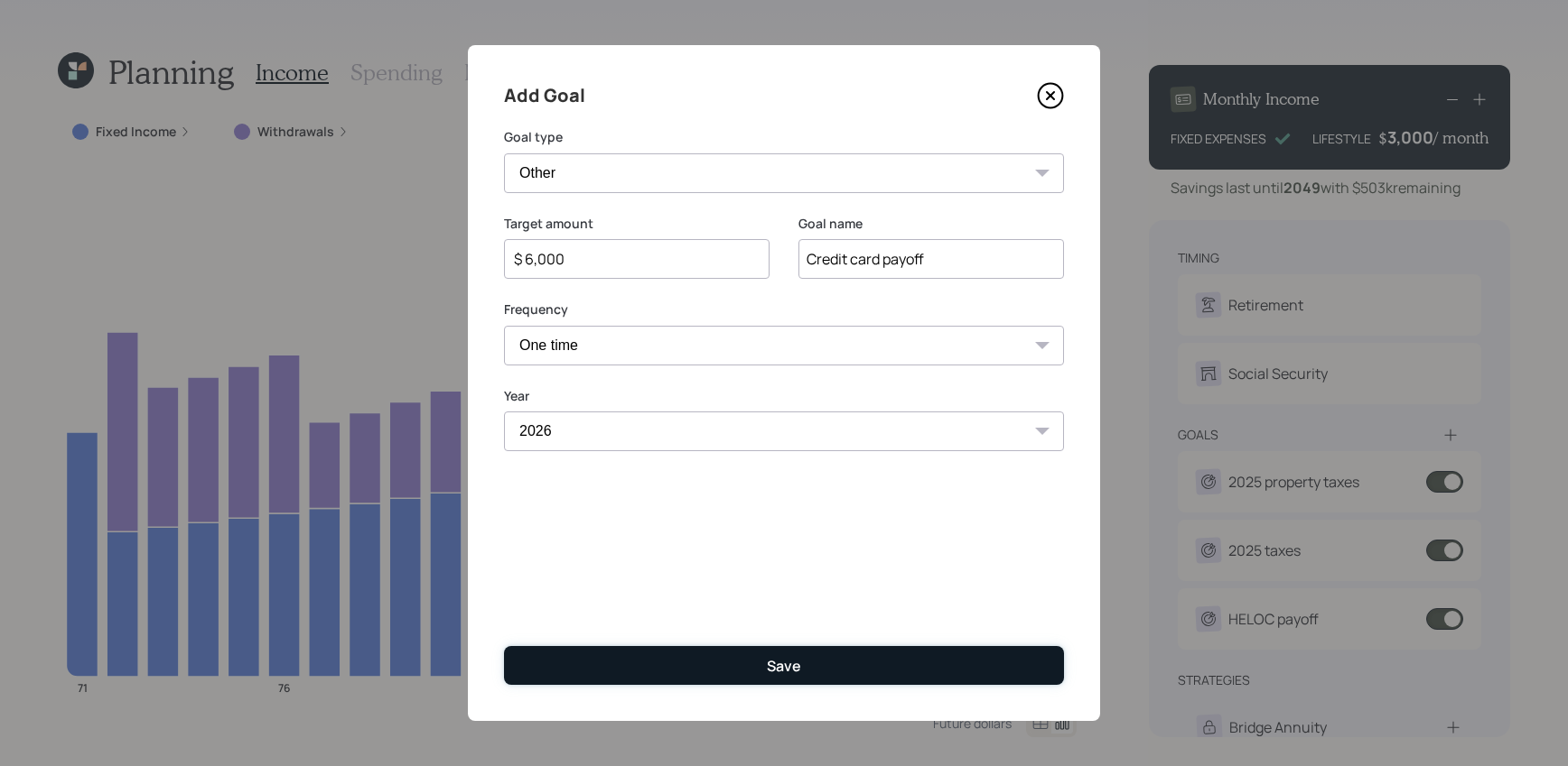
click at [832, 651] on button "Save" at bounding box center [783, 666] width 560 height 39
type input "$"
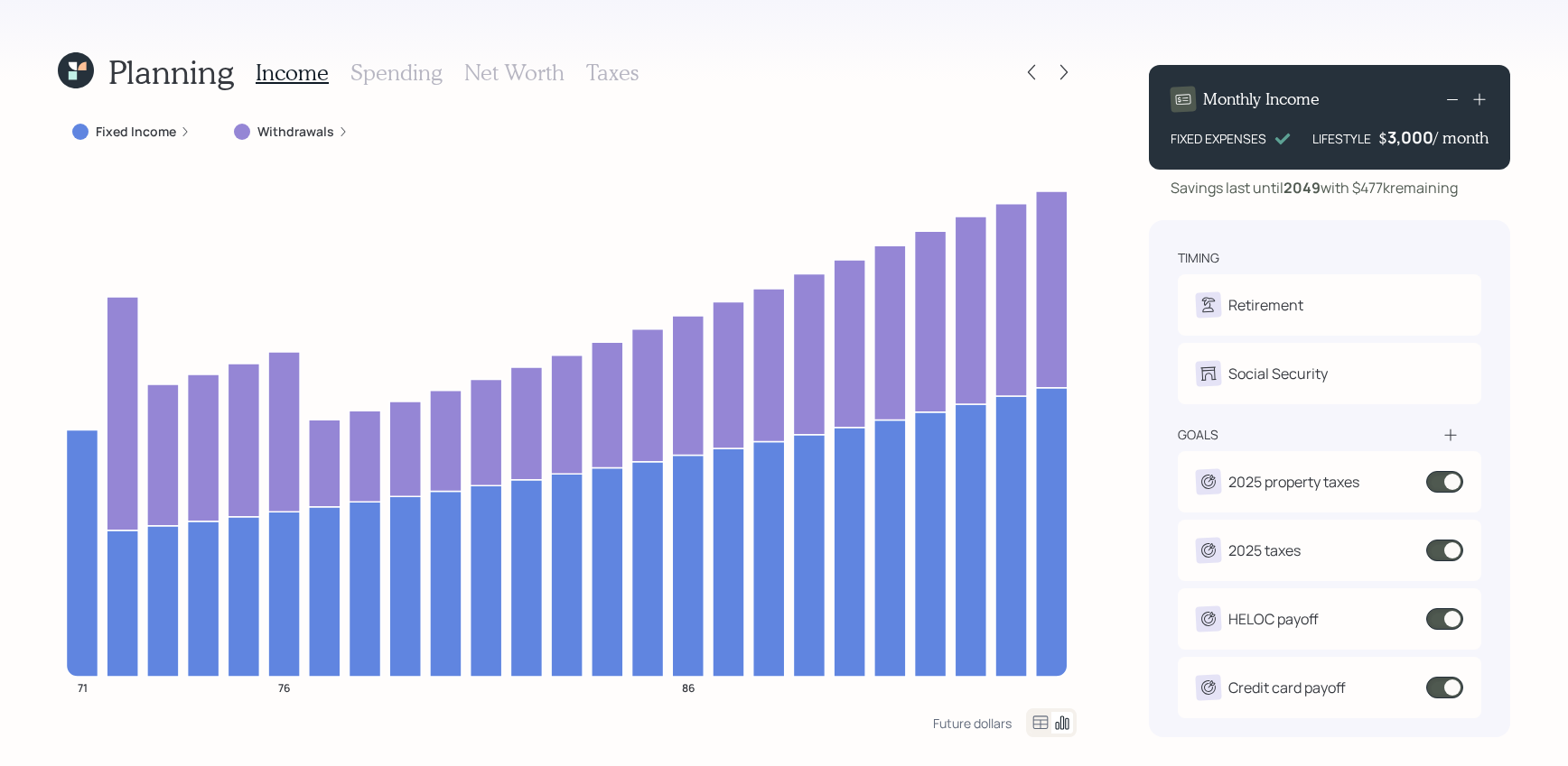
click at [1030, 56] on div "Planning Income Spending Net Worth Taxes" at bounding box center [566, 72] width 1018 height 43
click at [1028, 68] on icon at bounding box center [1031, 72] width 19 height 19
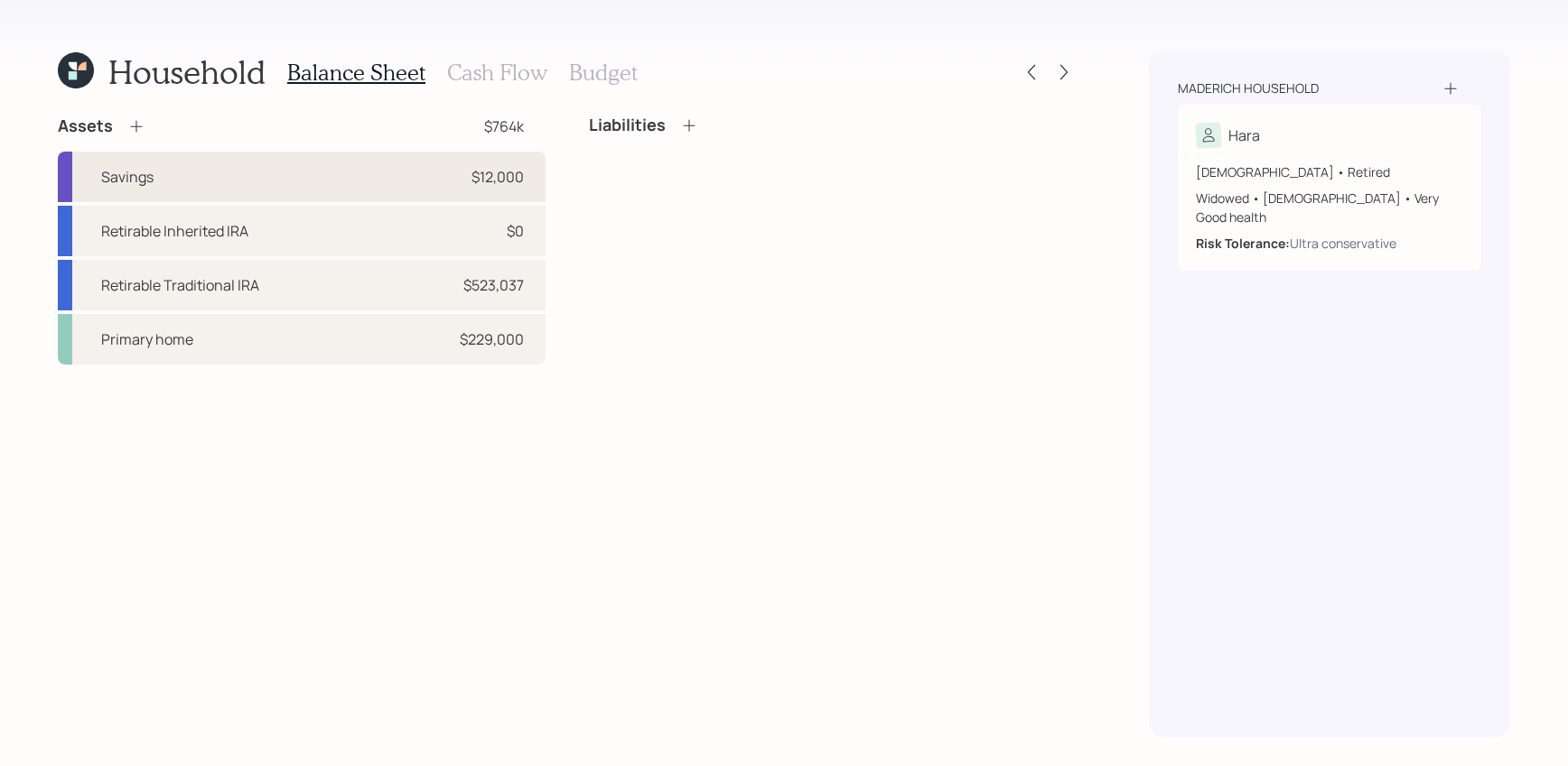
click at [340, 189] on div "Savings $12,000" at bounding box center [301, 177] width 488 height 51
select select "emergency_fund"
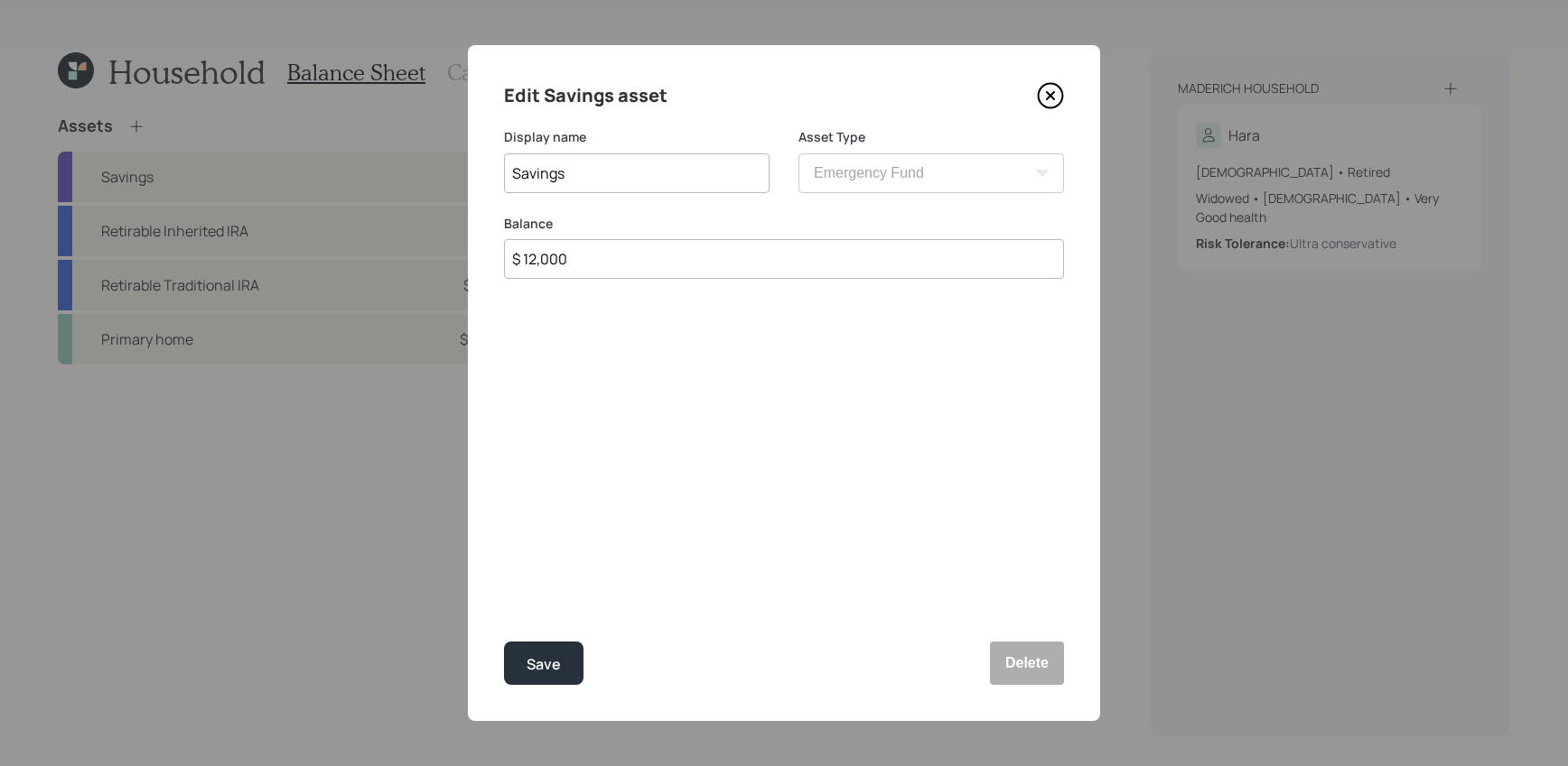
click at [589, 277] on input "$ 12,000" at bounding box center [783, 259] width 560 height 40
drag, startPoint x: 562, startPoint y: 266, endPoint x: 323, endPoint y: 148, distance: 266.5
click at [323, 148] on div "Edit Savings asset Display name Savings Asset Type SEP [PERSON_NAME] IRA 401(k)…" at bounding box center [784, 383] width 1568 height 766
type input "$ 0"
click at [504, 642] on button "Save" at bounding box center [543, 663] width 80 height 43
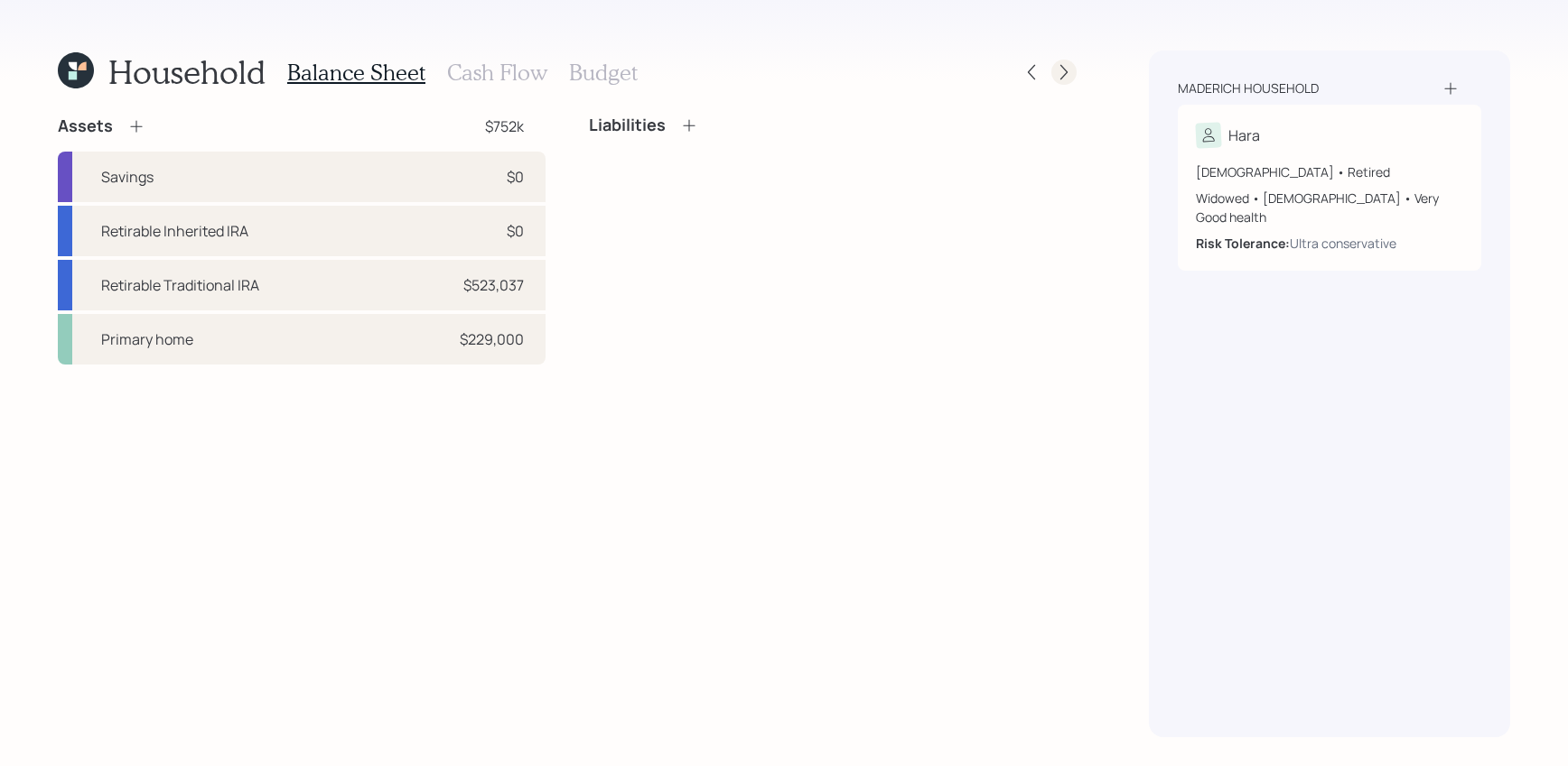
click at [1069, 69] on icon at bounding box center [1064, 72] width 19 height 19
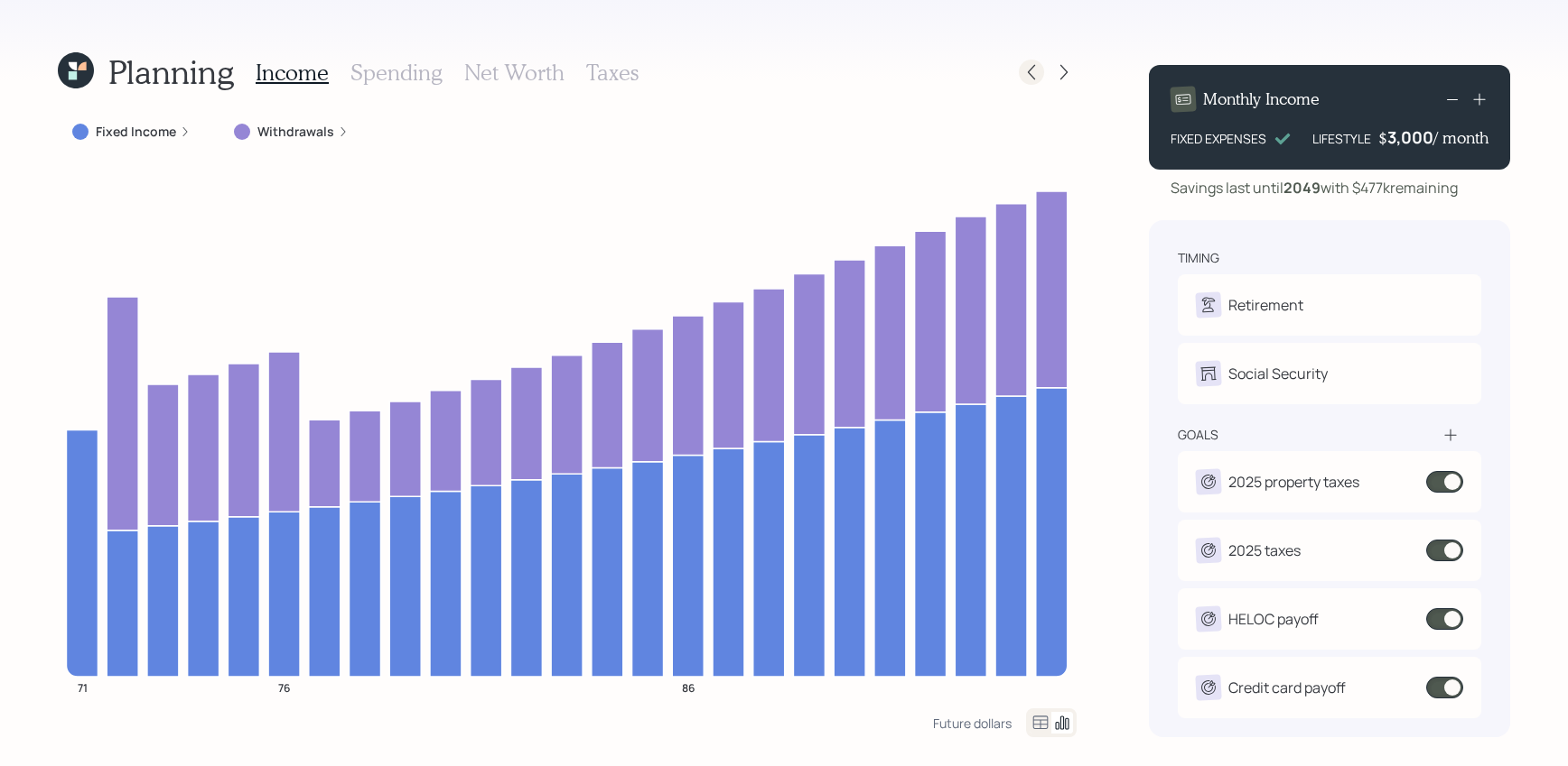
click at [1027, 68] on icon at bounding box center [1031, 72] width 19 height 19
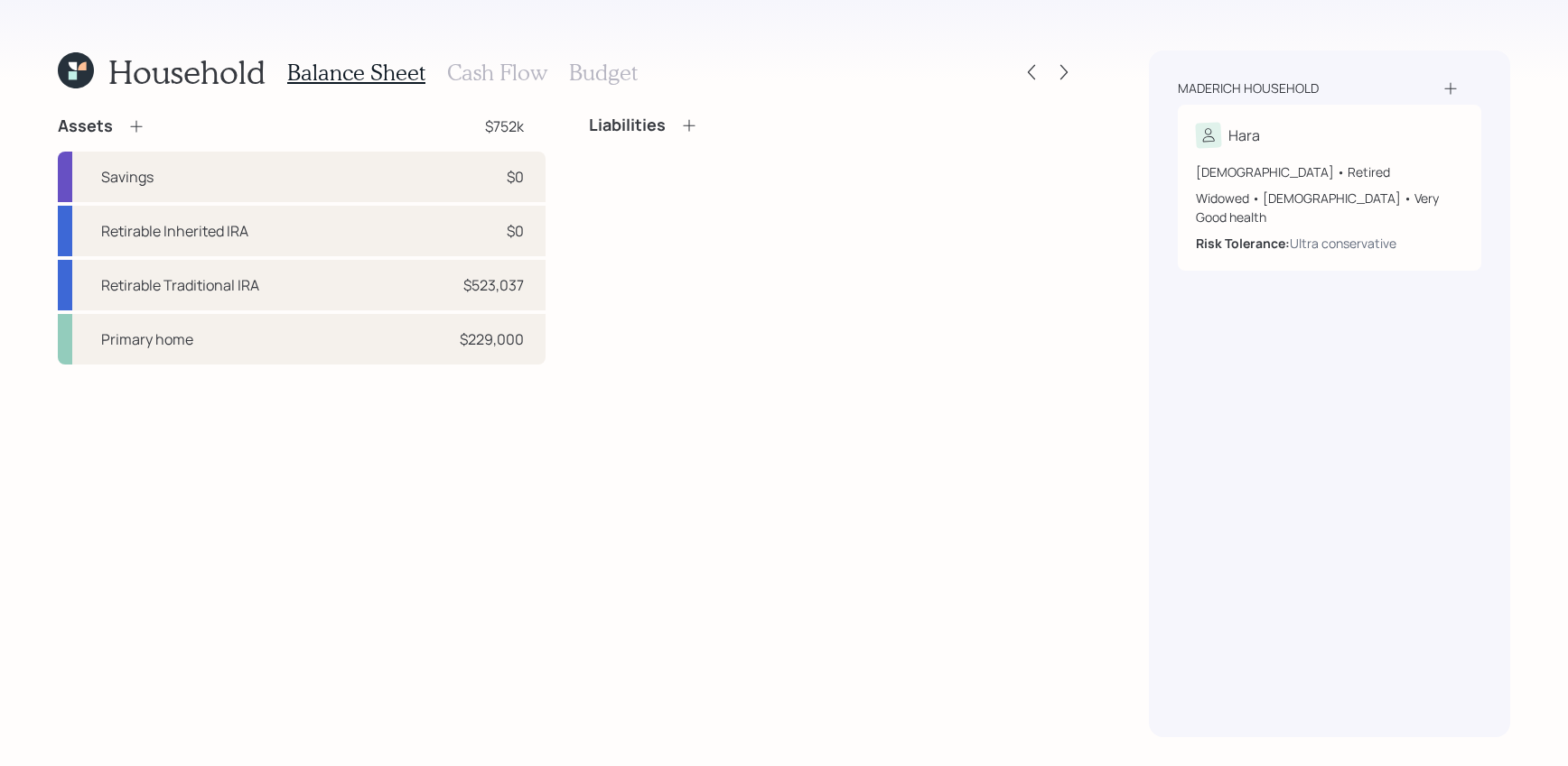
click at [92, 56] on icon at bounding box center [75, 70] width 36 height 36
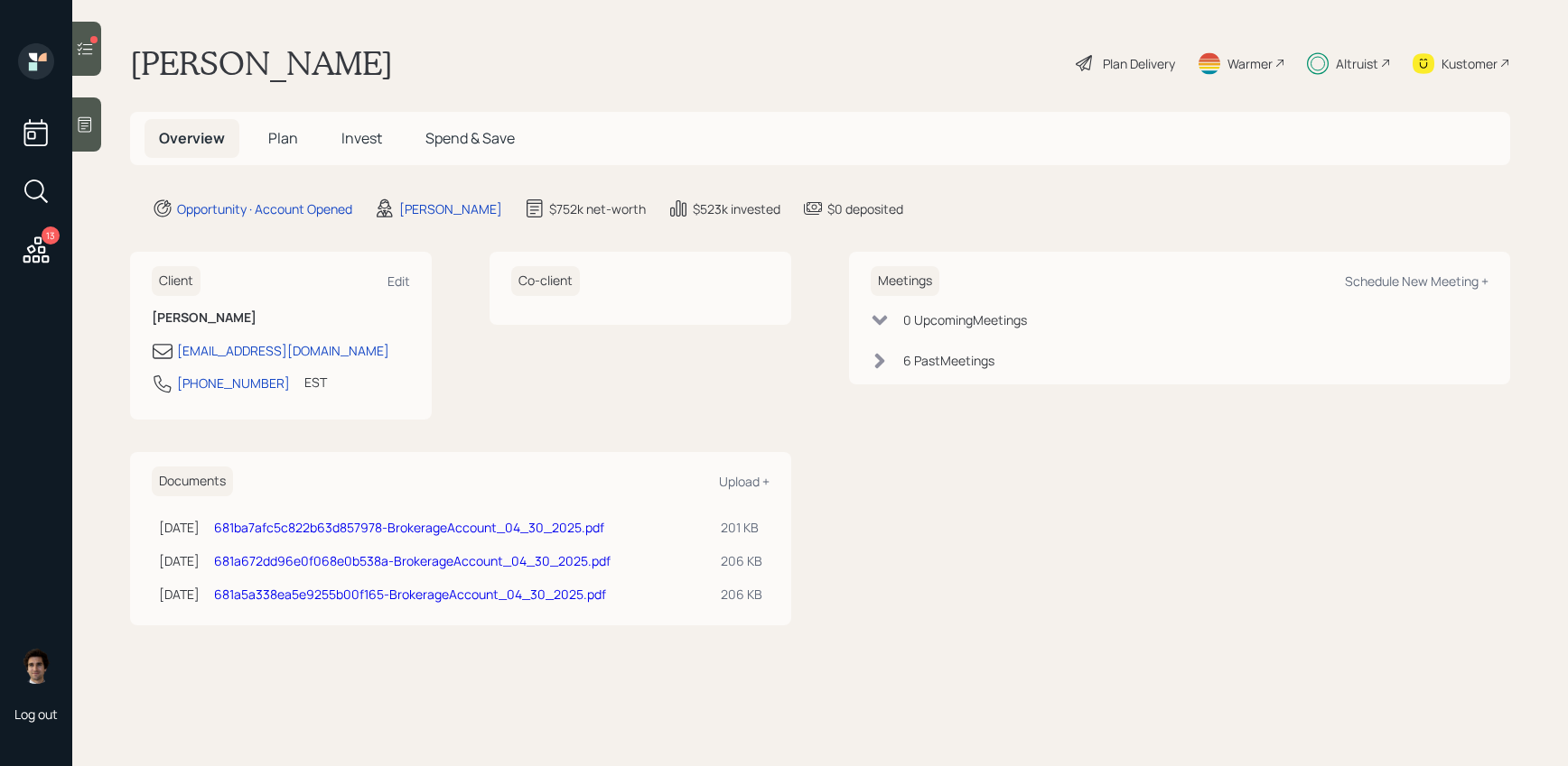
click at [68, 47] on div "13 Log out" at bounding box center [36, 383] width 72 height 766
click at [85, 47] on icon at bounding box center [85, 49] width 19 height 19
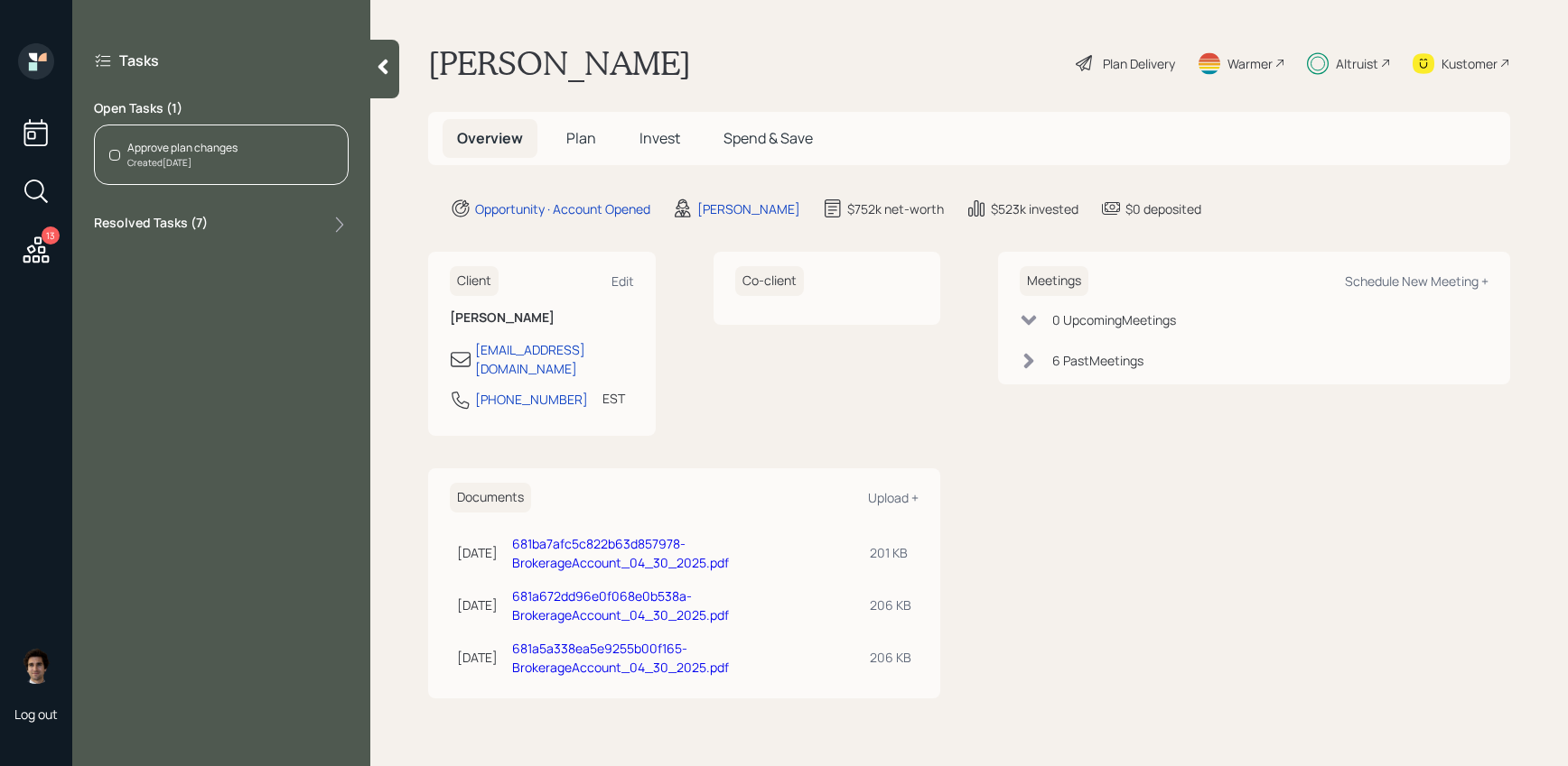
click at [205, 158] on div "Created Today" at bounding box center [182, 163] width 110 height 14
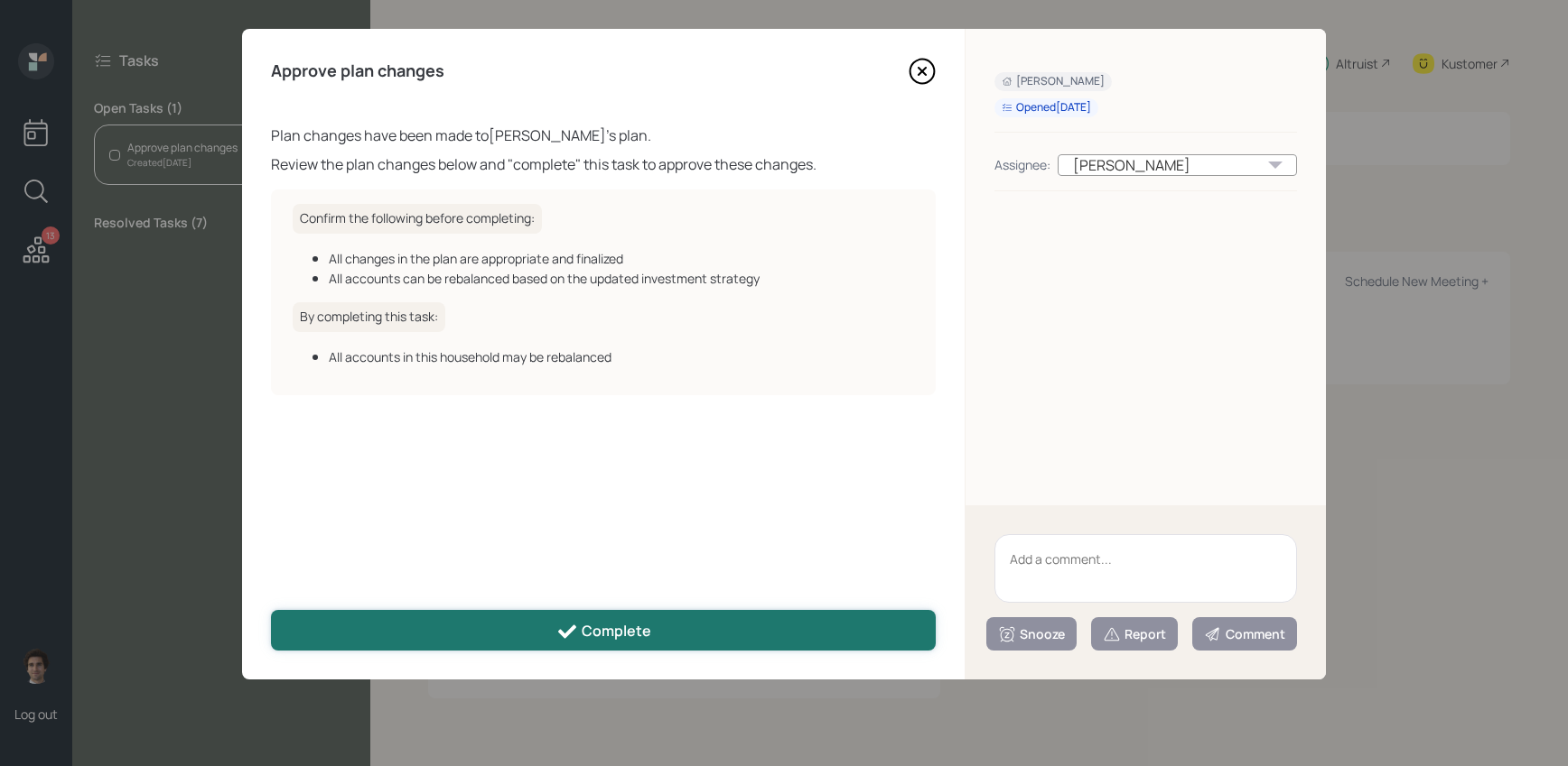
click at [575, 634] on icon at bounding box center [566, 631] width 21 height 21
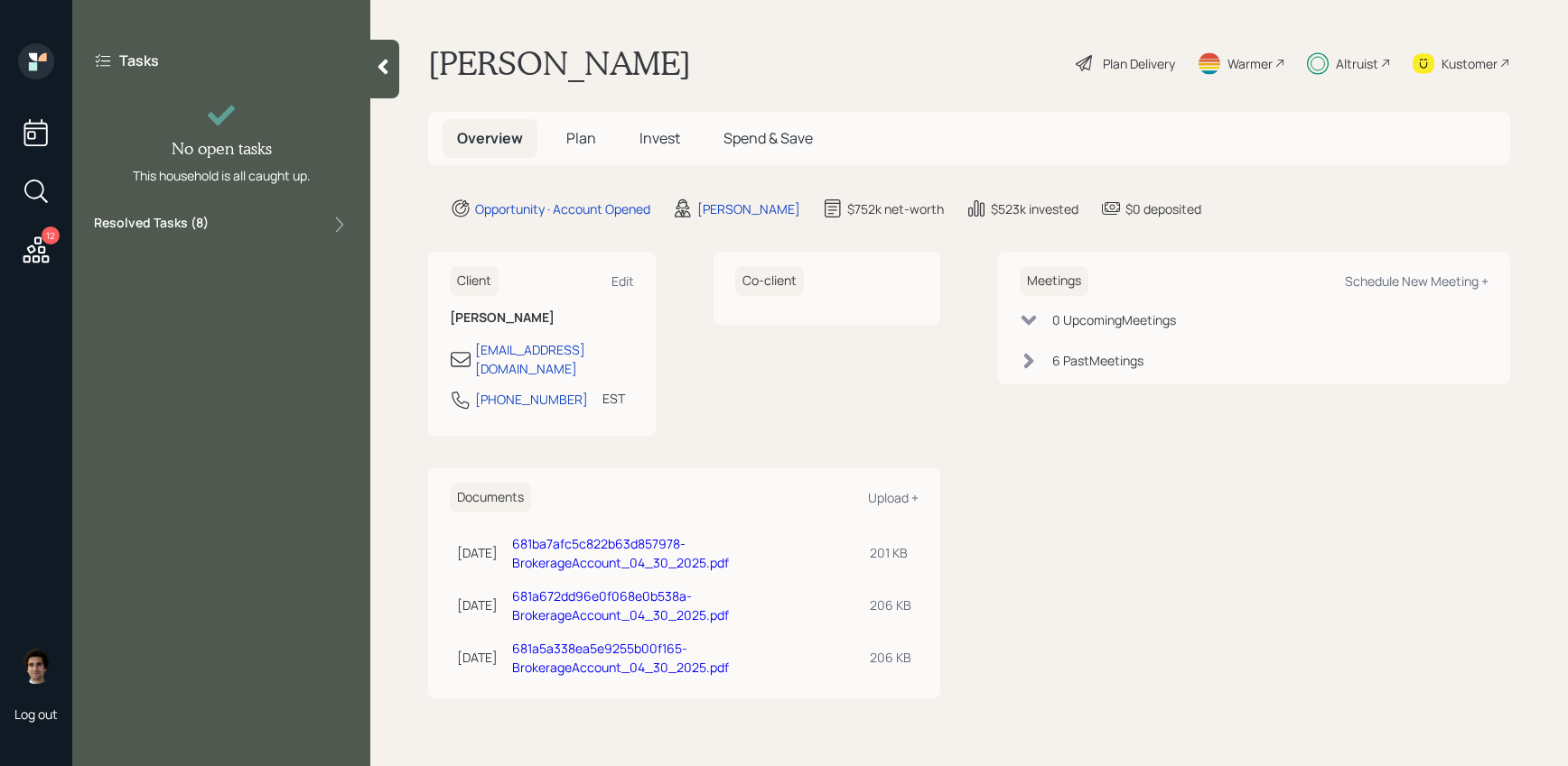
click at [597, 169] on main "Hara Maderich Plan Delivery Warmer Altruist Kustomer Overview Plan Invest Spend…" at bounding box center [969, 383] width 1198 height 766
click at [597, 154] on h5 "Plan" at bounding box center [580, 139] width 58 height 39
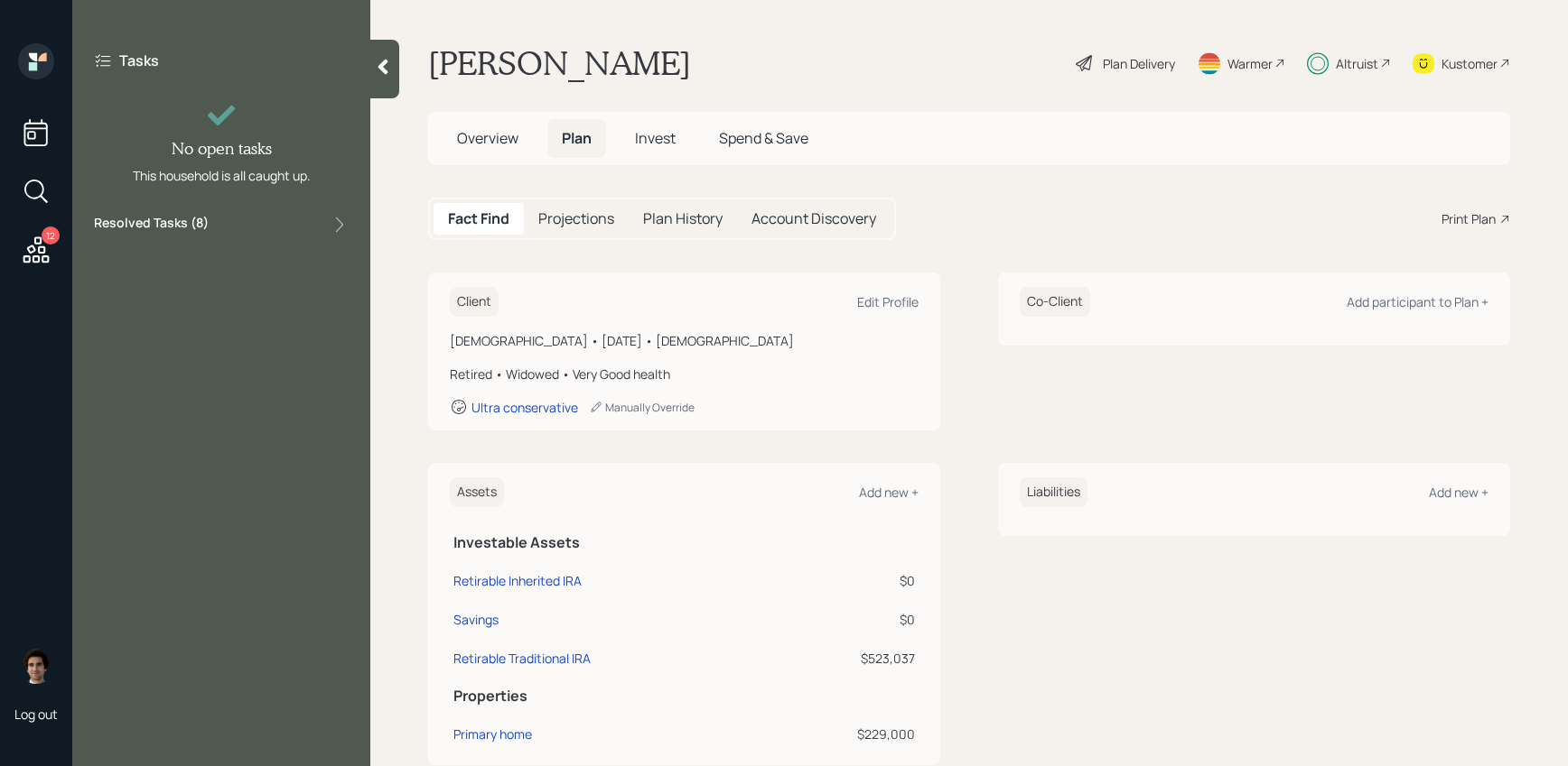
click at [397, 77] on div at bounding box center [384, 68] width 29 height 58
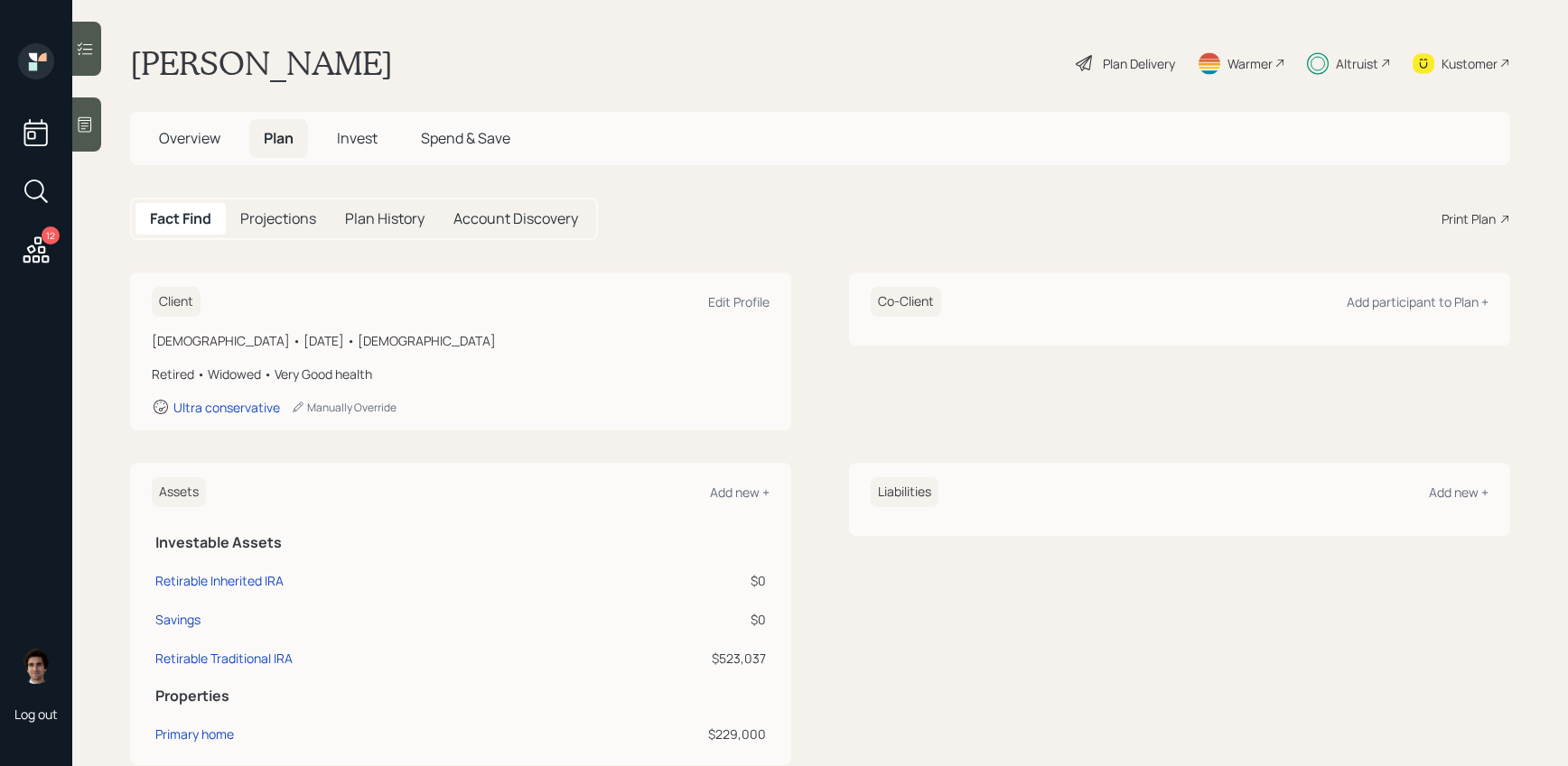
click at [49, 247] on icon at bounding box center [35, 250] width 32 height 32
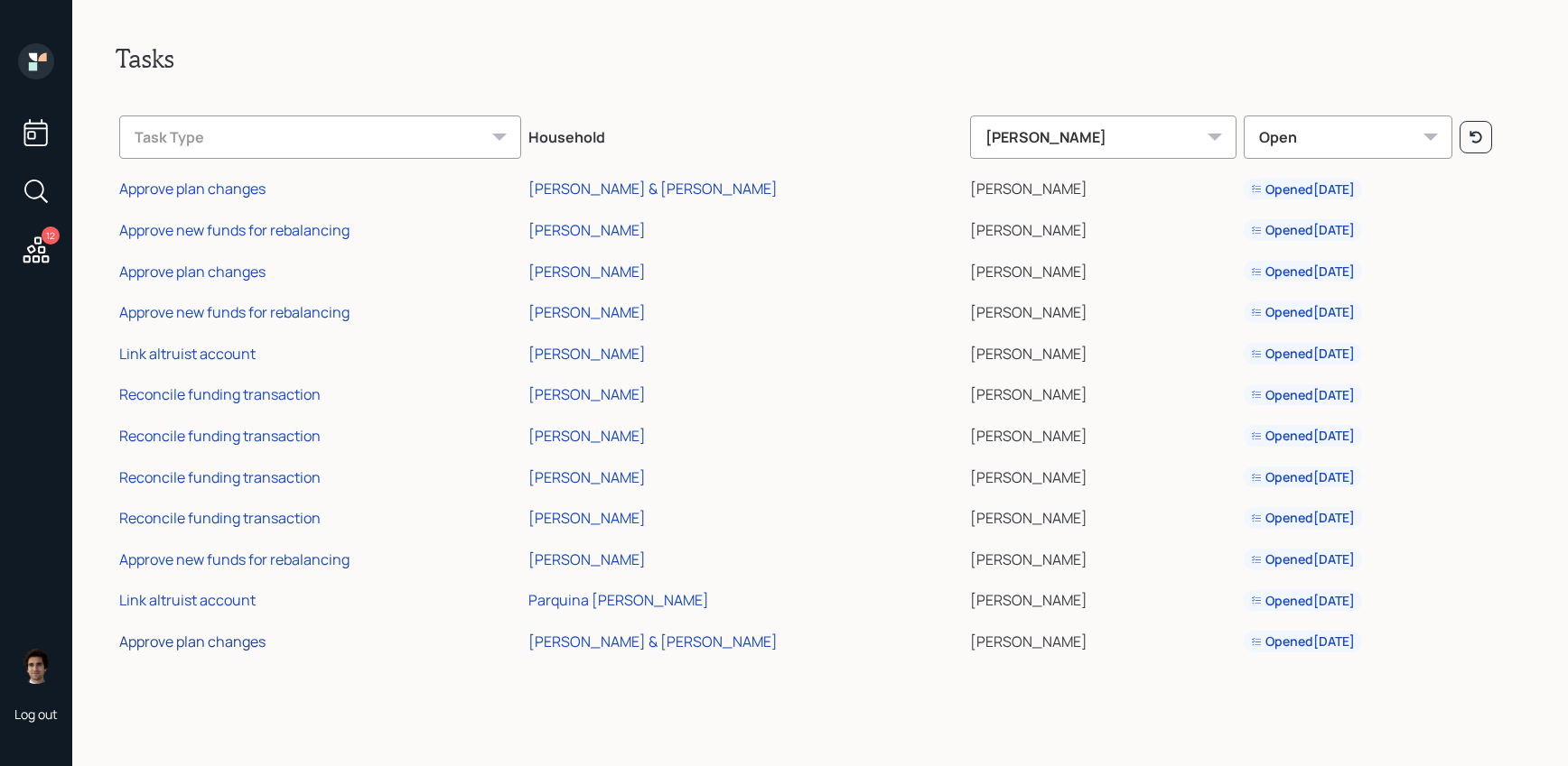
click at [201, 646] on div "Approve plan changes" at bounding box center [193, 641] width 146 height 19
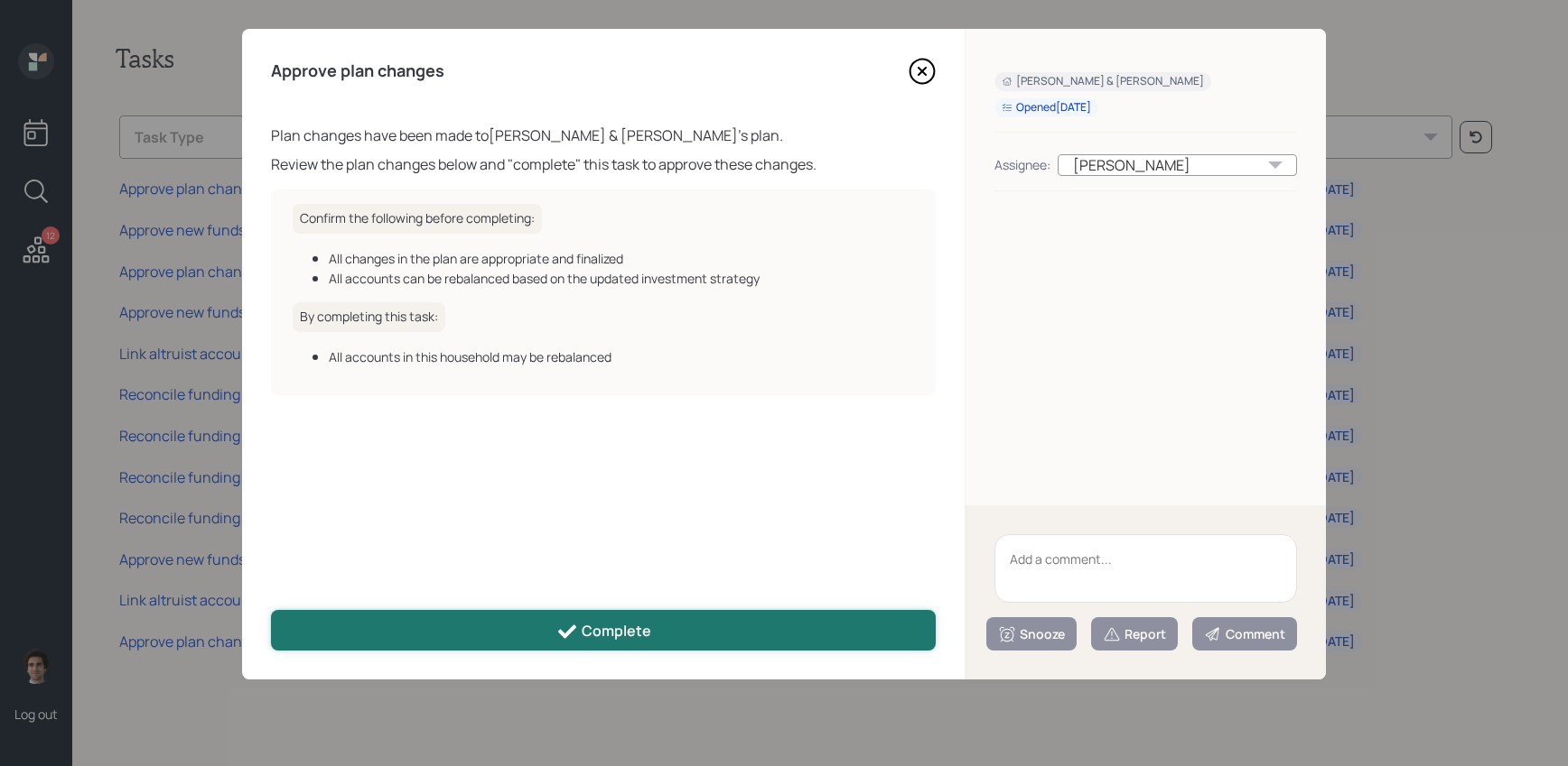
click at [643, 638] on div "Complete" at bounding box center [604, 631] width 94 height 21
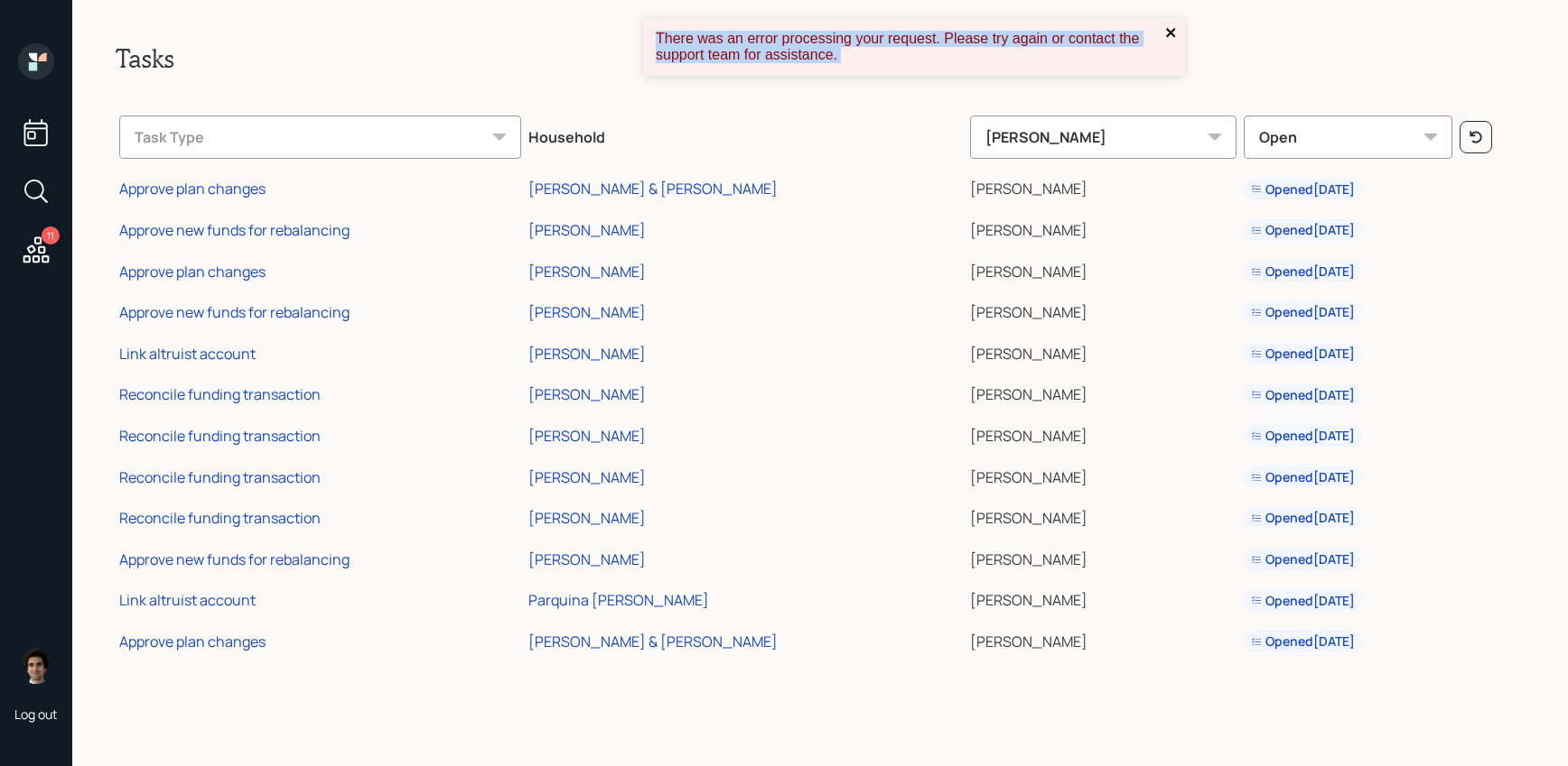
click at [1164, 30] on div "There was an error processing your request. Please try again or contact the sup…" at bounding box center [914, 47] width 541 height 57
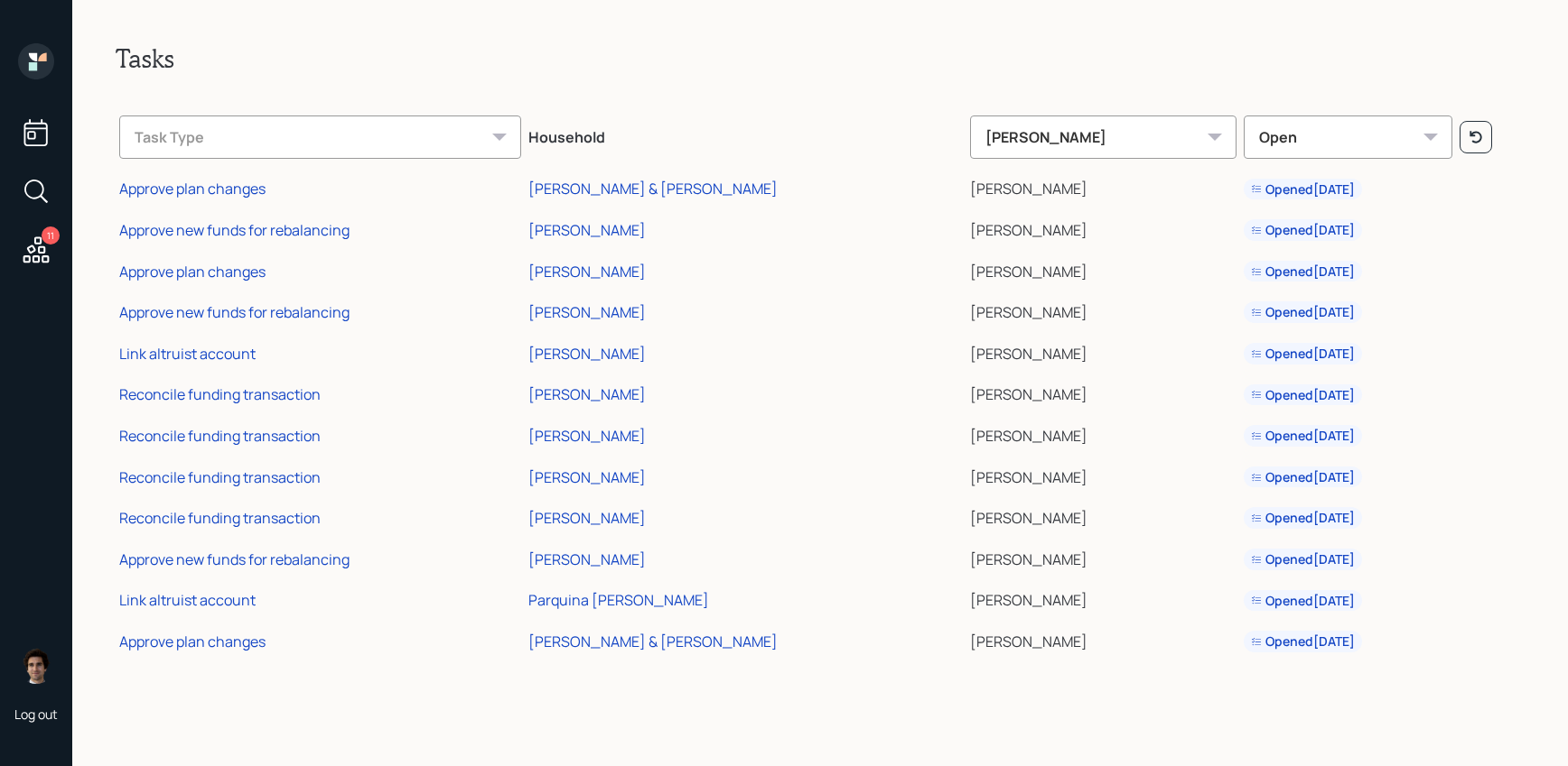
click at [17, 243] on div "11" at bounding box center [36, 157] width 44 height 228
click at [35, 248] on icon at bounding box center [35, 250] width 32 height 32
click at [38, 258] on icon at bounding box center [36, 250] width 26 height 26
click at [1159, 56] on h2 "Tasks" at bounding box center [820, 58] width 1409 height 31
